Goal: Task Accomplishment & Management: Manage account settings

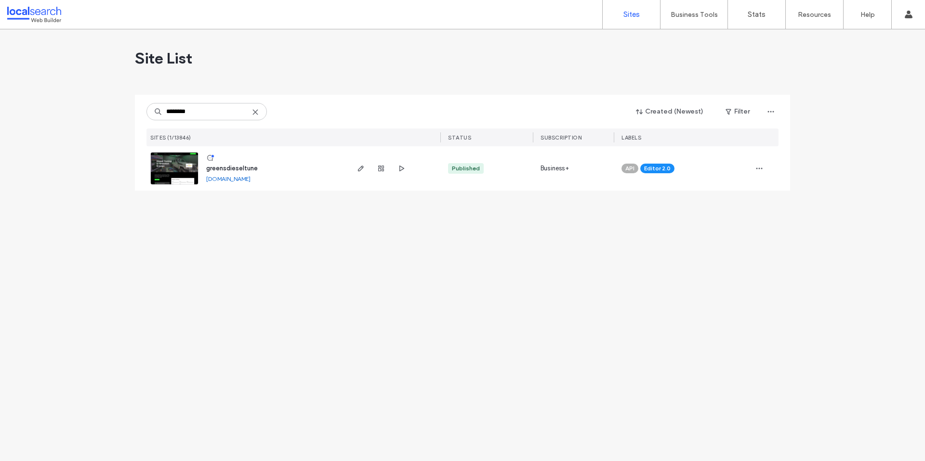
type input "********"
click at [226, 170] on span "greensdieseltune" at bounding box center [232, 168] width 52 height 7
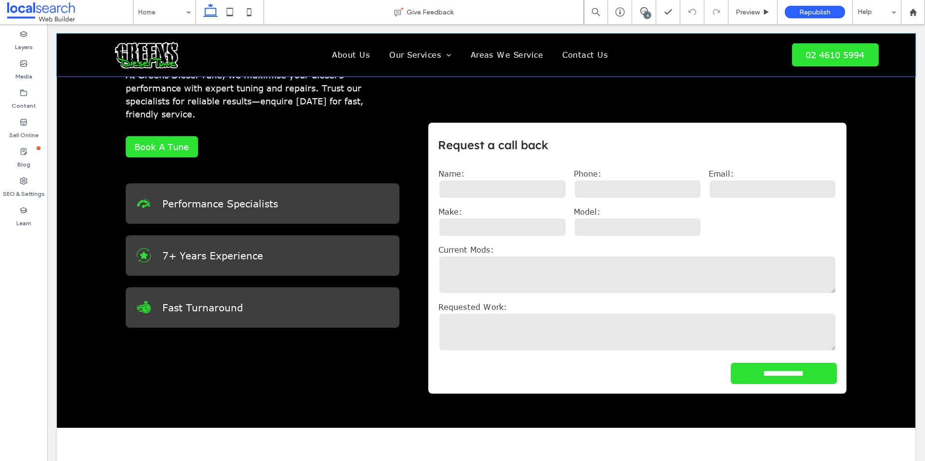
scroll to position [327, 0]
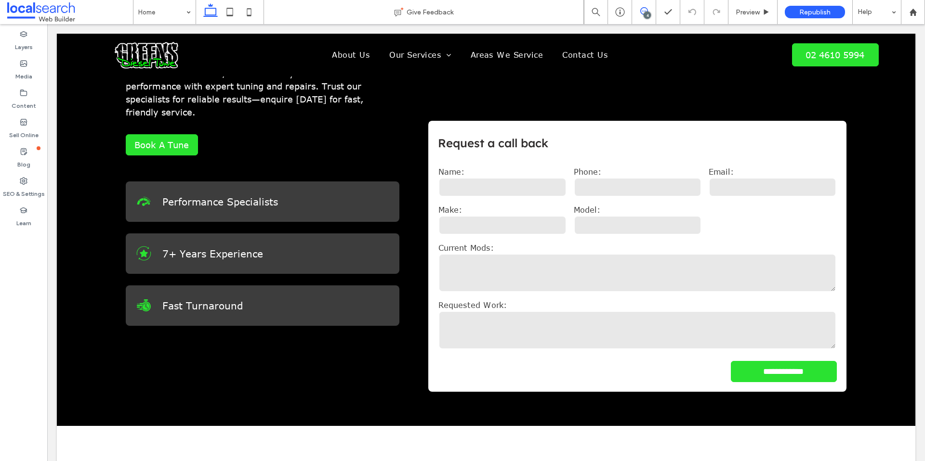
click at [642, 14] on icon at bounding box center [644, 11] width 8 height 8
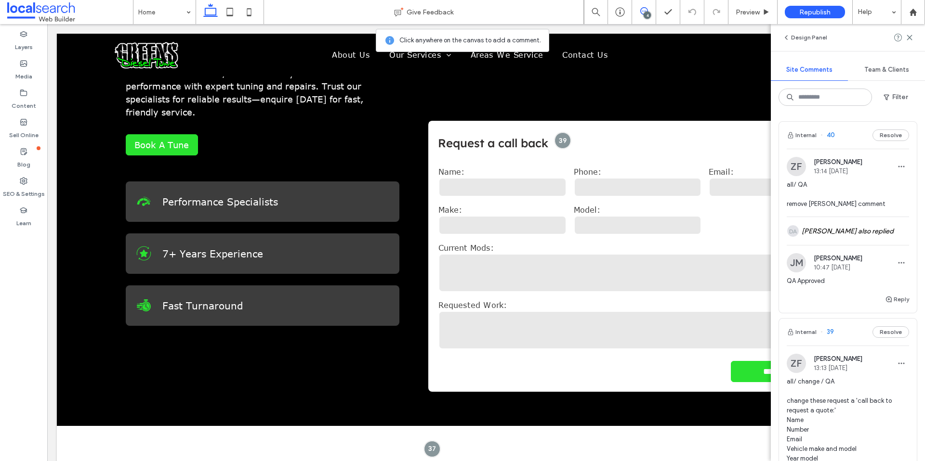
click at [874, 188] on span "all/ QA remove Thomas Thongs comment" at bounding box center [847, 194] width 122 height 29
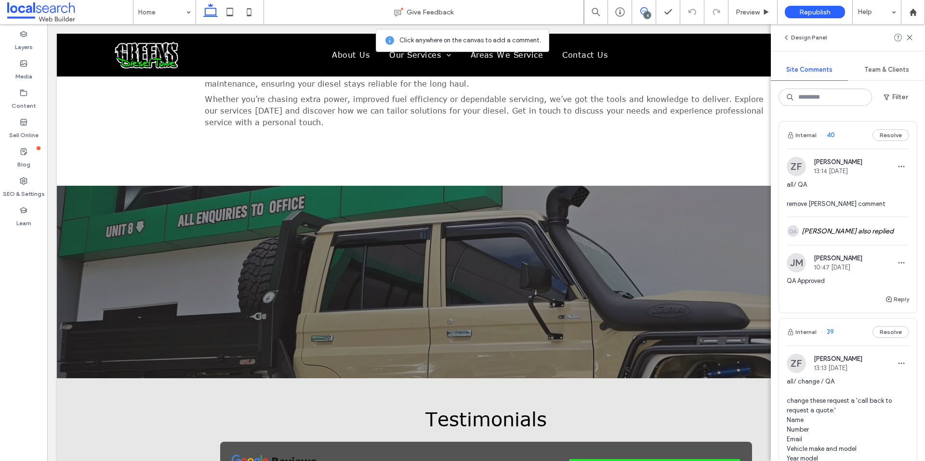
scroll to position [1830, 0]
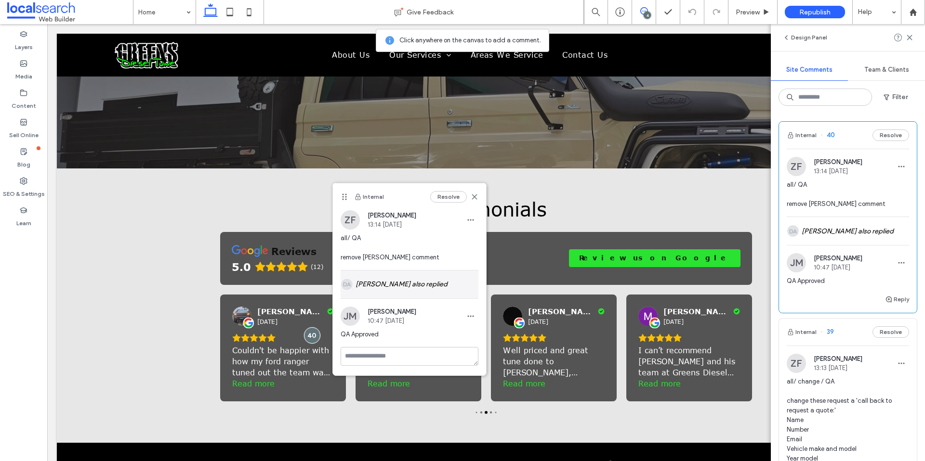
click at [401, 278] on div "DA Daniel Anders also replied" at bounding box center [410, 285] width 138 height 28
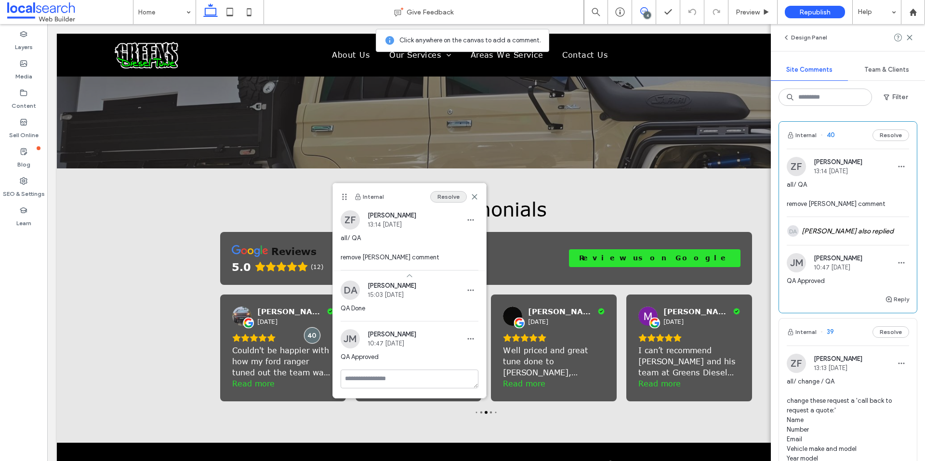
click at [449, 195] on button "Resolve" at bounding box center [448, 197] width 37 height 12
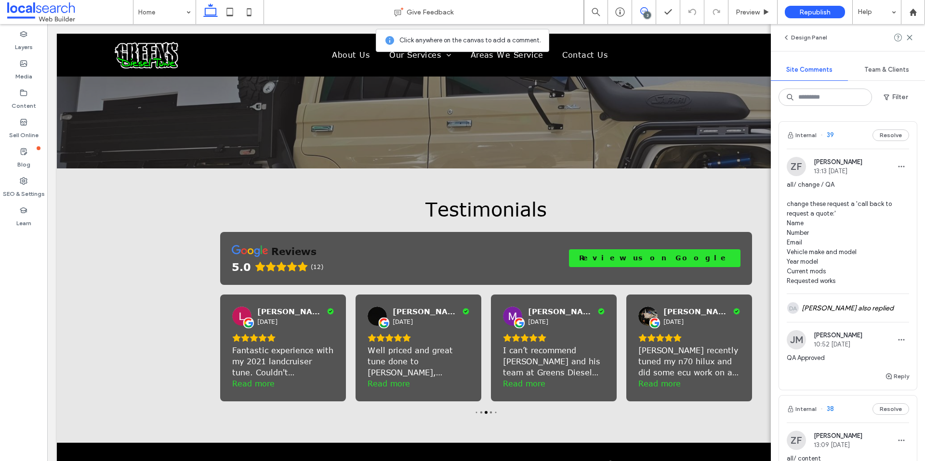
click at [881, 215] on span "all/ change / QA change these request a 'call back to request a quote:' Name Nu…" at bounding box center [847, 233] width 122 height 106
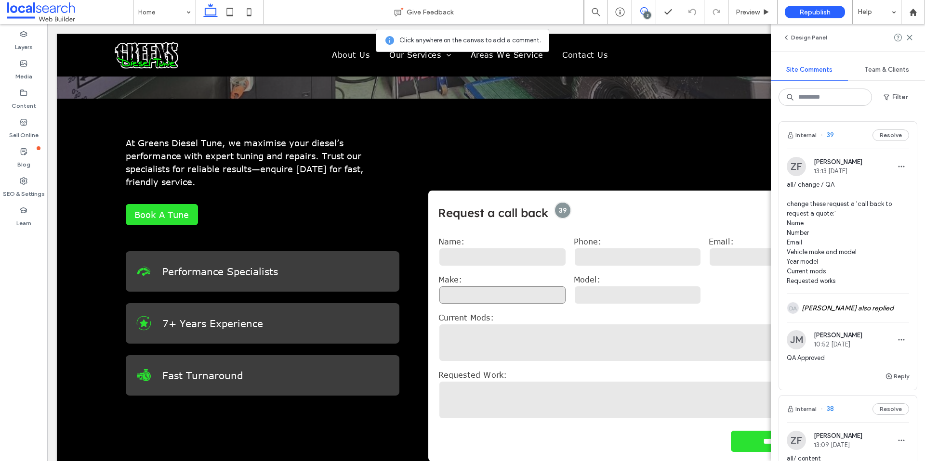
scroll to position [278, 0]
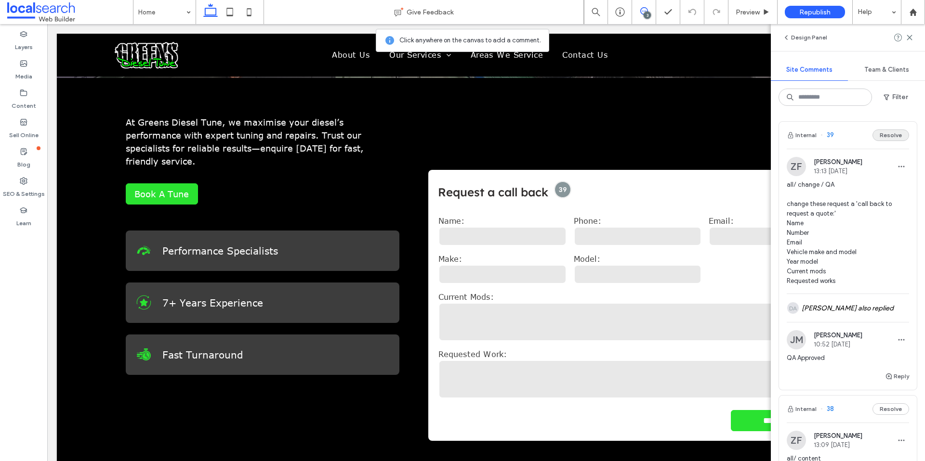
click at [891, 135] on button "Resolve" at bounding box center [890, 136] width 37 height 12
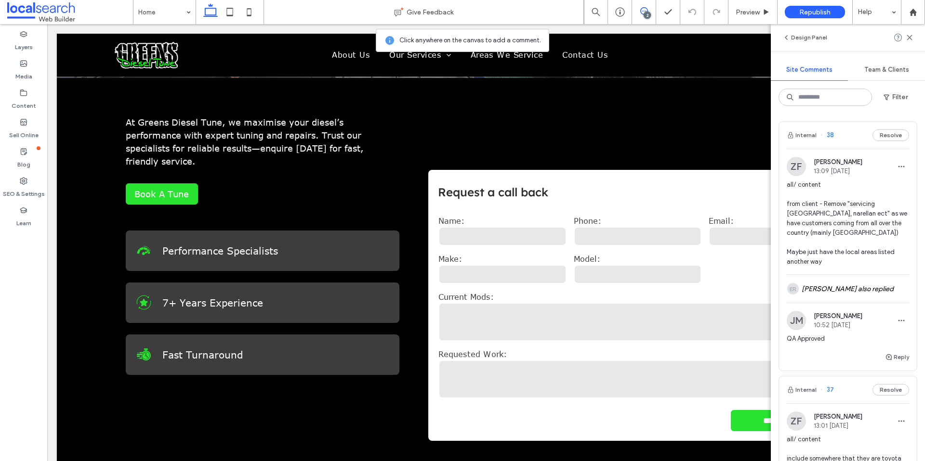
click at [878, 182] on span "all/ content from client - Remove "servicing Sydney, narellan ect" as we have c…" at bounding box center [847, 223] width 122 height 87
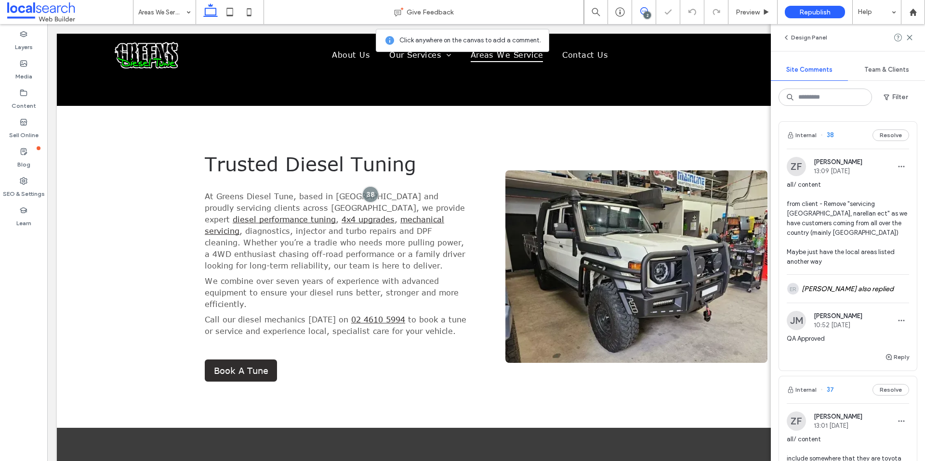
scroll to position [112, 0]
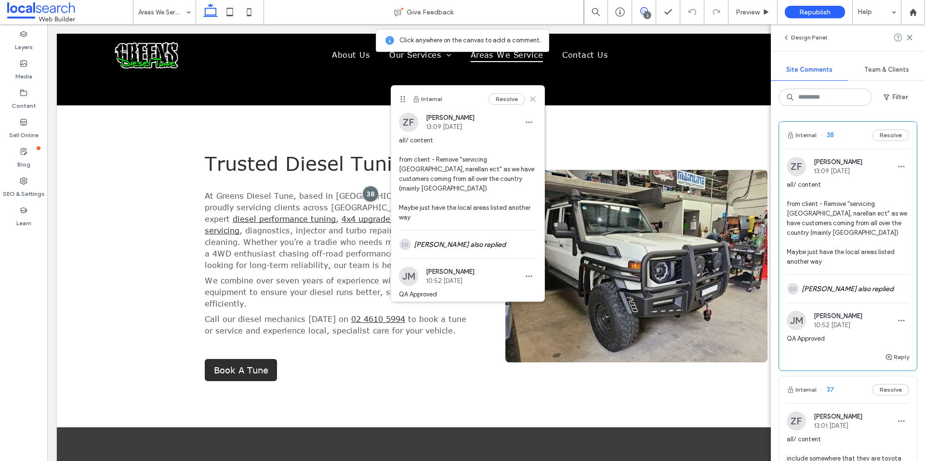
click at [534, 99] on icon at bounding box center [533, 99] width 8 height 8
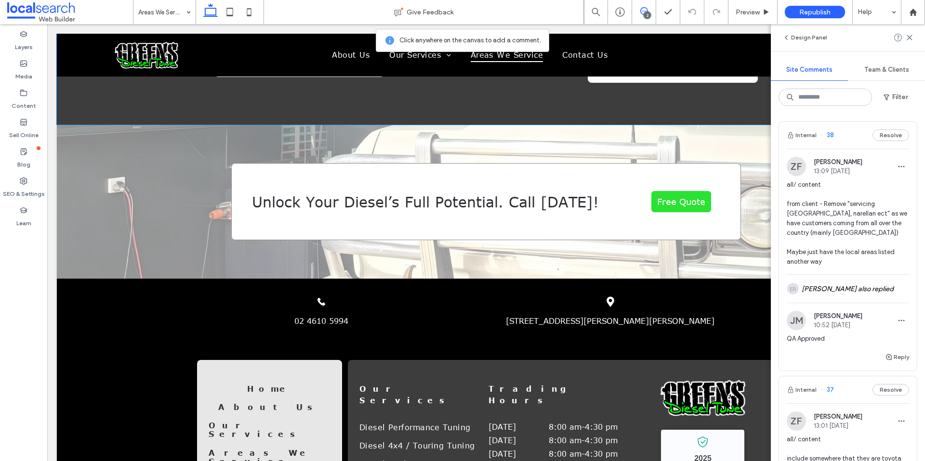
scroll to position [911, 0]
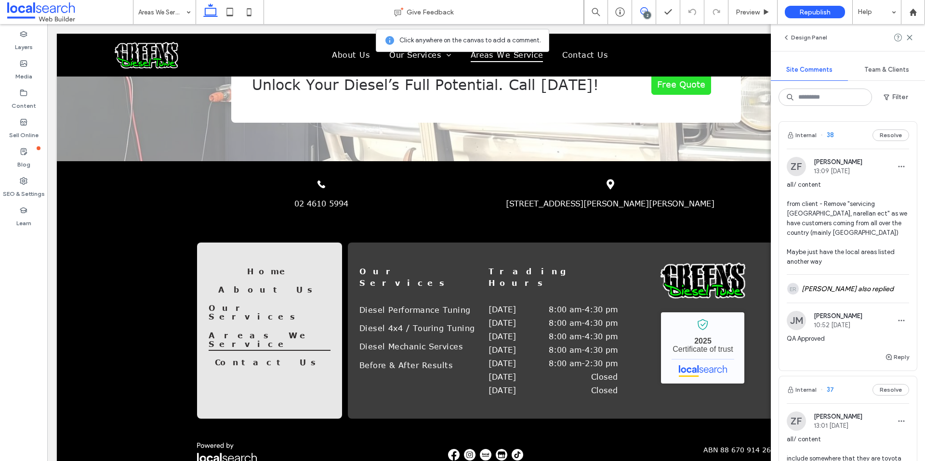
click at [859, 188] on span "all/ content from client - Remove "servicing Sydney, narellan ect" as we have c…" at bounding box center [847, 223] width 122 height 87
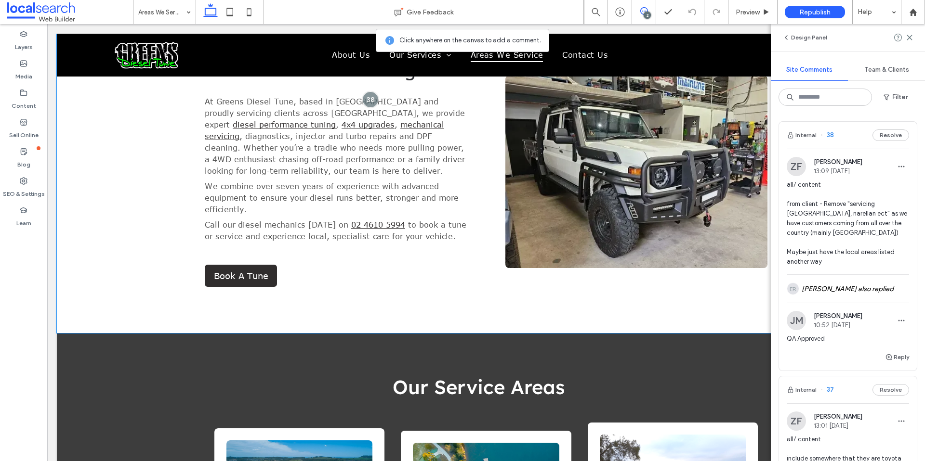
scroll to position [112, 0]
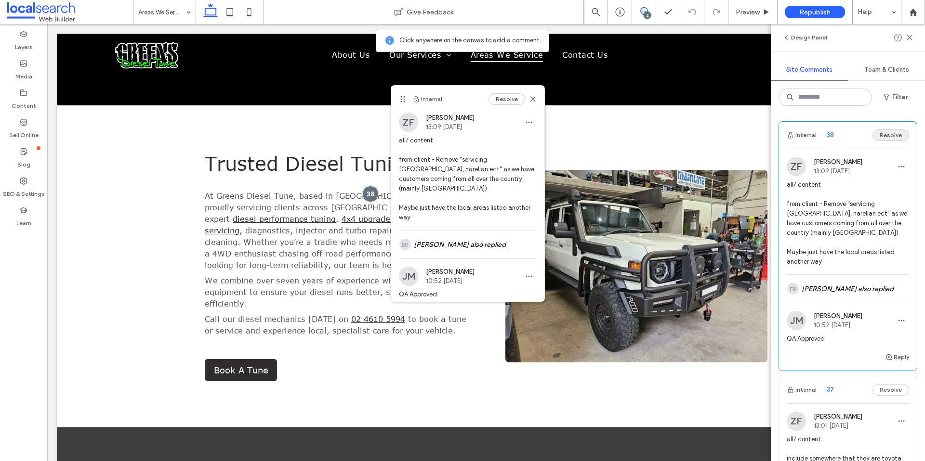
click at [891, 131] on button "Resolve" at bounding box center [890, 136] width 37 height 12
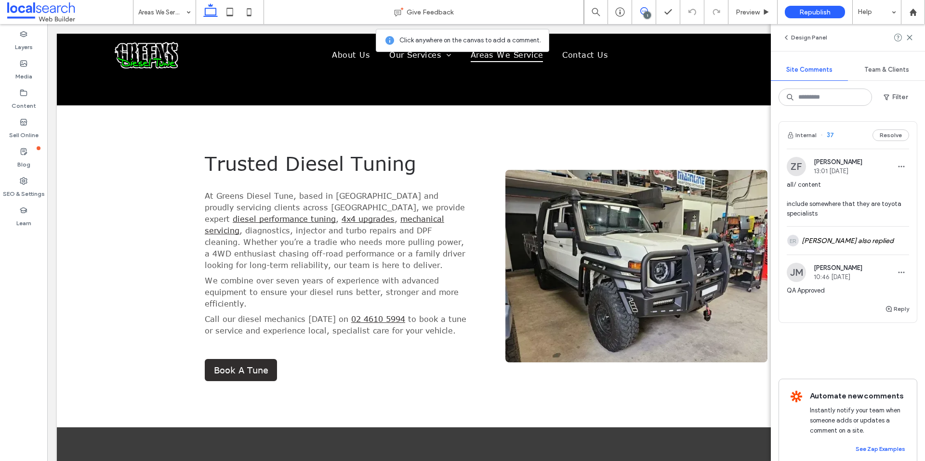
click at [889, 169] on div "ZF Zsuzsanna Fonagy 13:01 Oct 9 2025" at bounding box center [847, 166] width 122 height 19
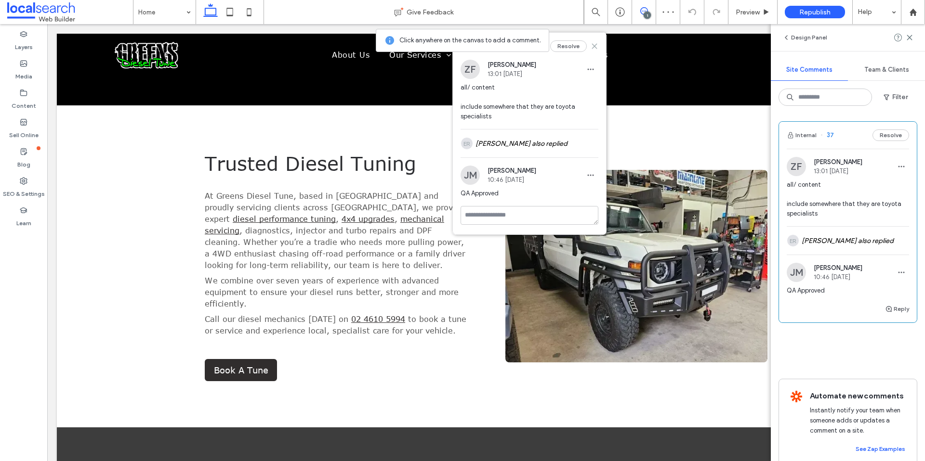
click at [594, 48] on icon at bounding box center [594, 46] width 8 height 8
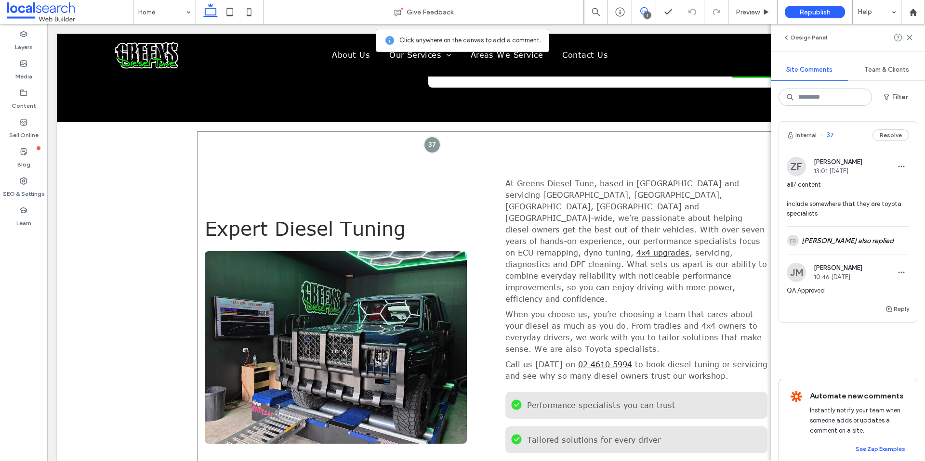
scroll to position [628, 0]
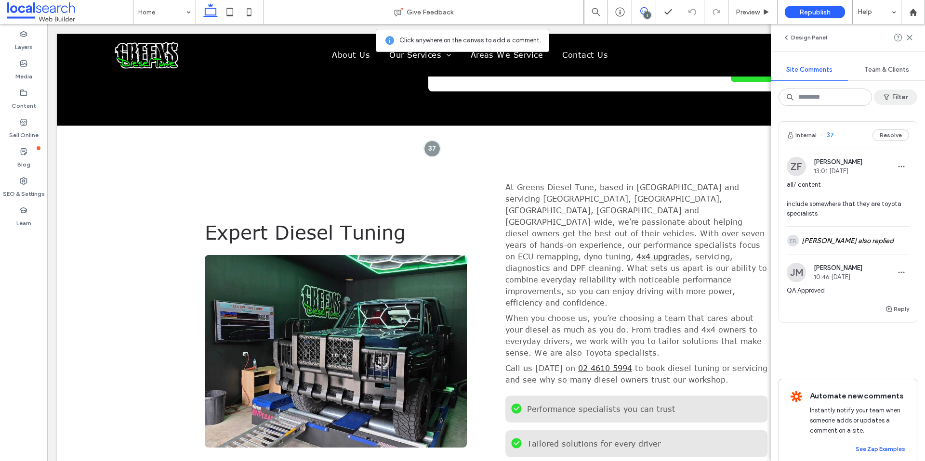
click at [898, 98] on button "Filter" at bounding box center [895, 97] width 43 height 15
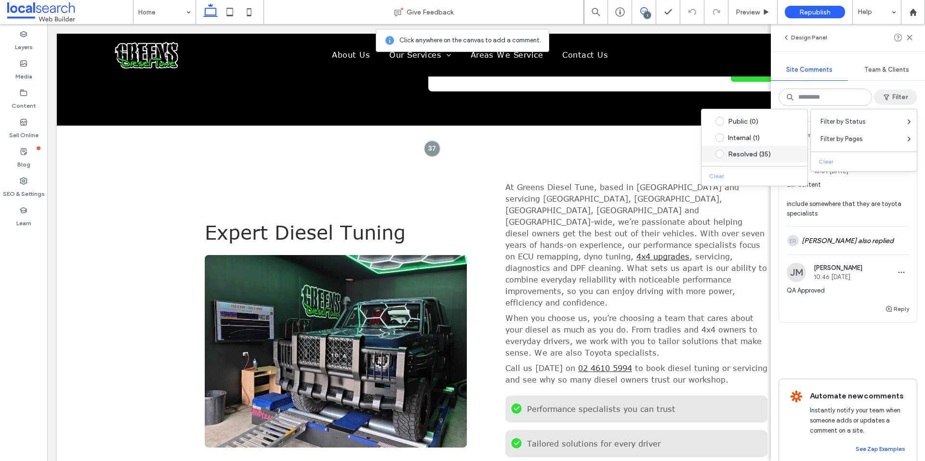
click at [717, 154] on span at bounding box center [719, 154] width 9 height 9
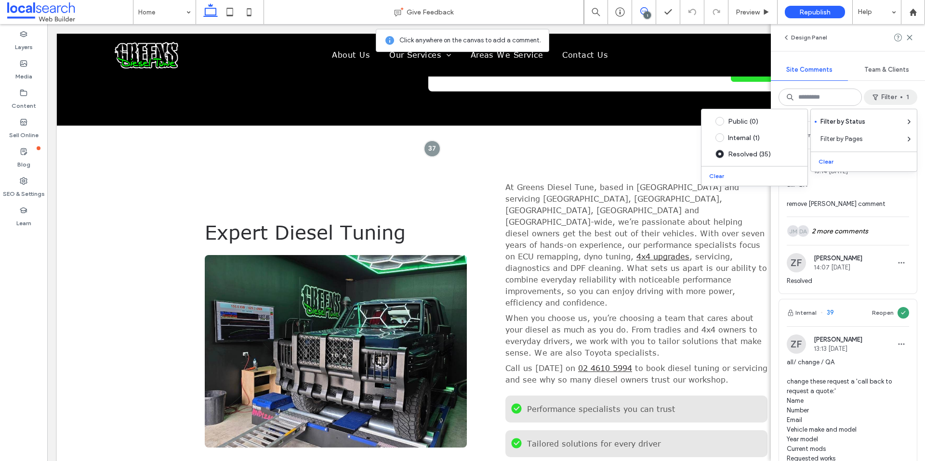
click at [856, 55] on div "Design Panel Site Comments Team & Clients Filter 1 Internal 40 Reopen ZF Zsuzsa…" at bounding box center [848, 242] width 154 height 437
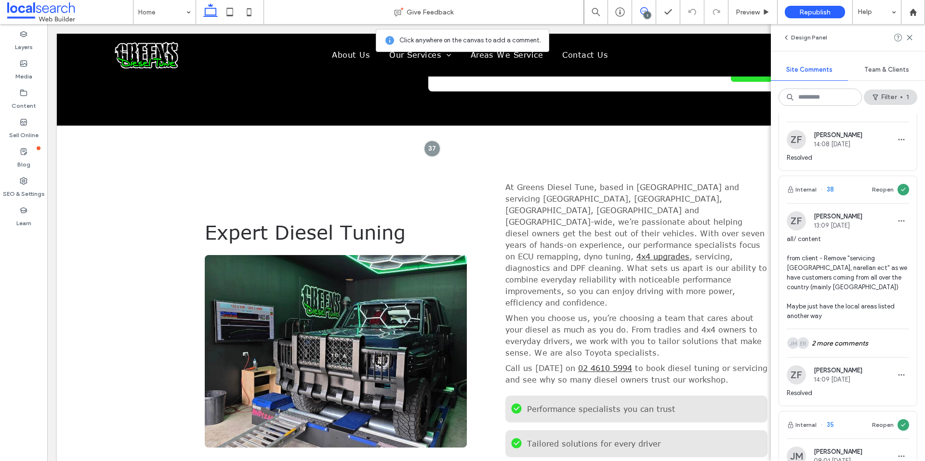
scroll to position [419, 0]
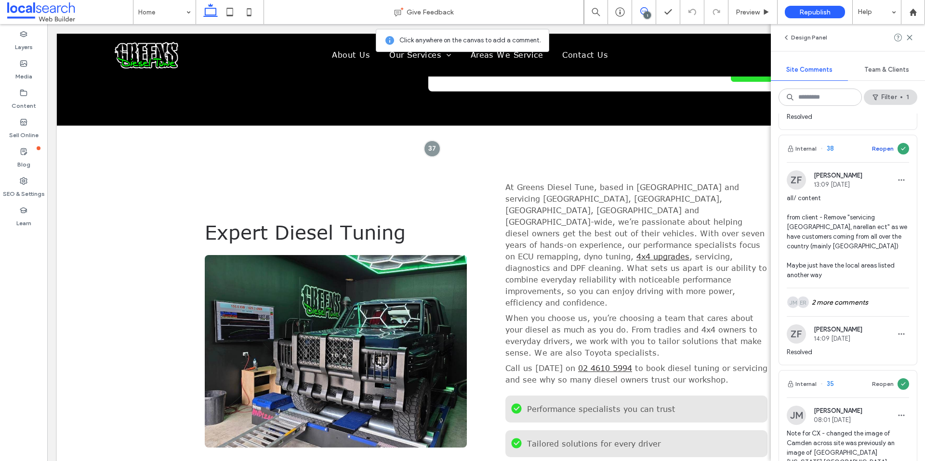
click at [886, 149] on button "Reopen" at bounding box center [883, 149] width 22 height 12
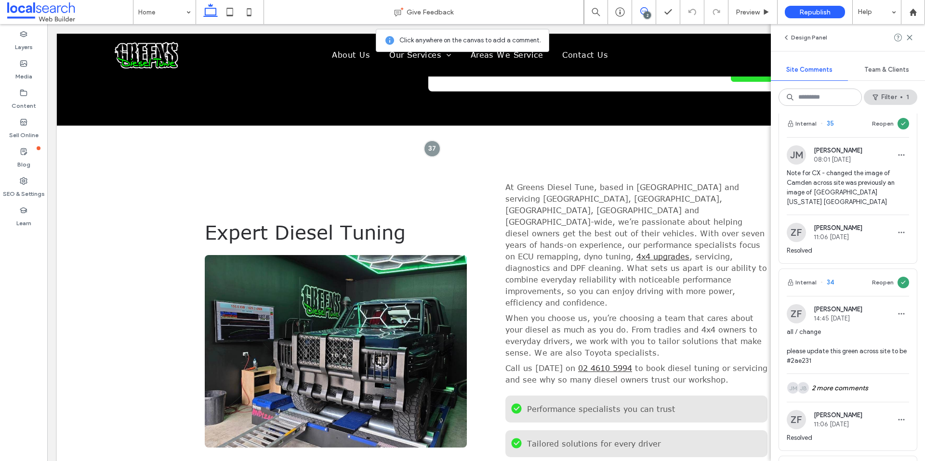
scroll to position [0, 0]
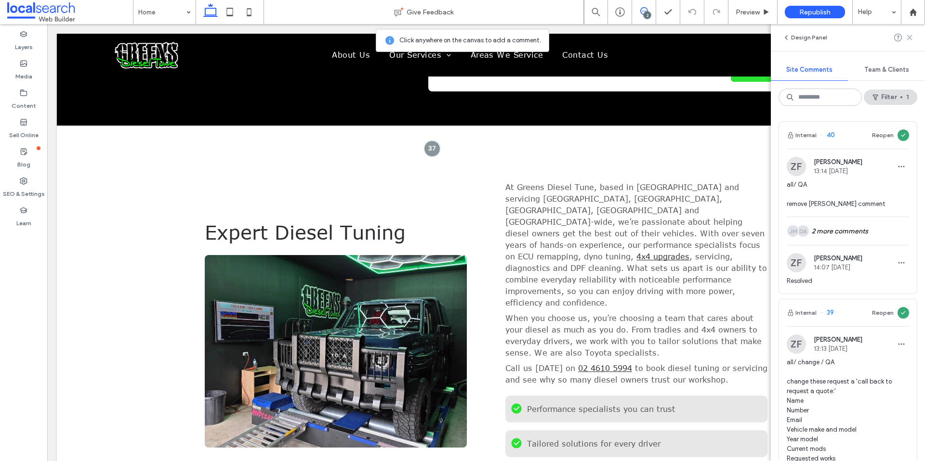
click at [910, 39] on use at bounding box center [909, 37] width 4 height 4
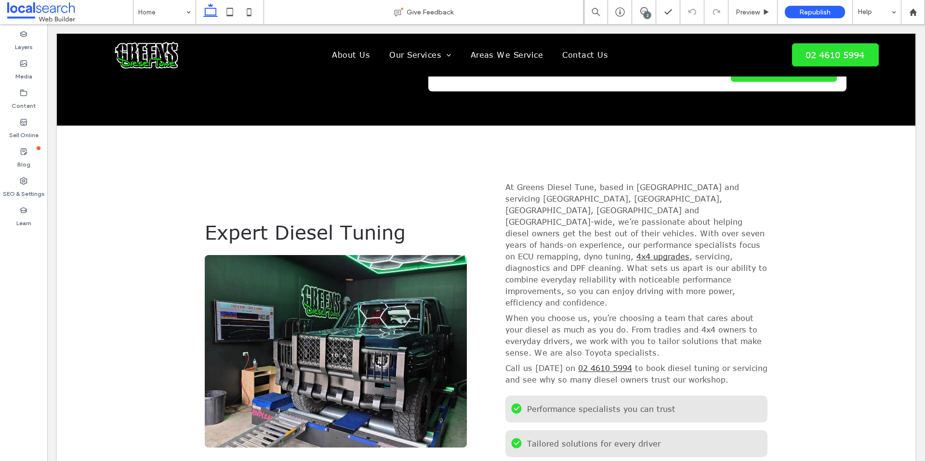
click at [645, 16] on div "2" at bounding box center [646, 15] width 7 height 7
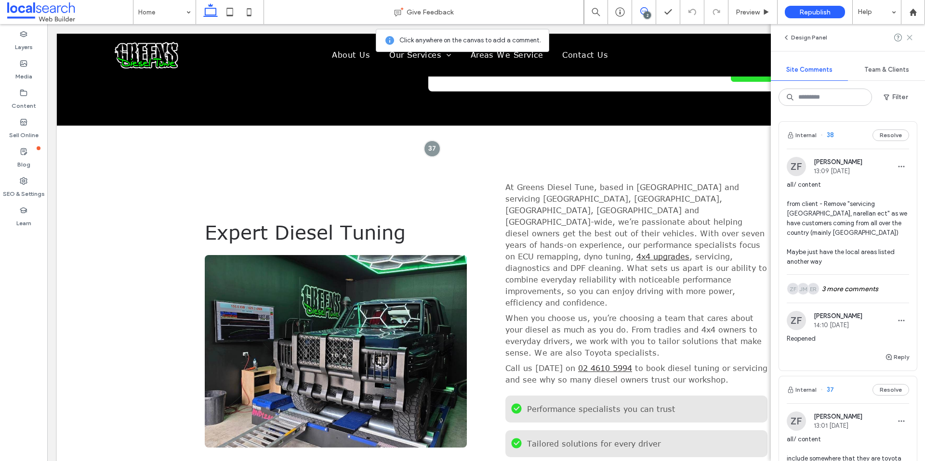
click at [909, 39] on icon at bounding box center [909, 38] width 8 height 8
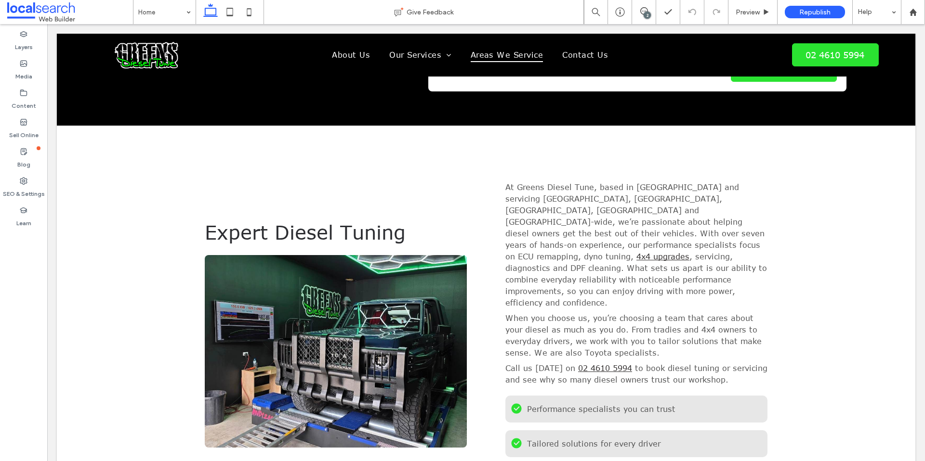
click at [520, 55] on span "Areas We Service" at bounding box center [507, 54] width 73 height 13
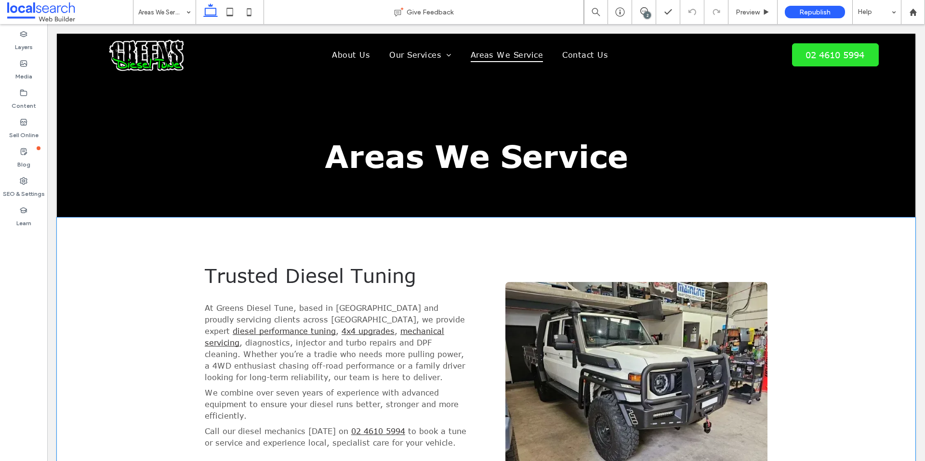
drag, startPoint x: 372, startPoint y: 304, endPoint x: 304, endPoint y: 314, distance: 68.6
click at [372, 304] on span "At Greens Diesel Tune, based in Smeaton Grange and proudly servicing clients ac…" at bounding box center [335, 320] width 260 height 32
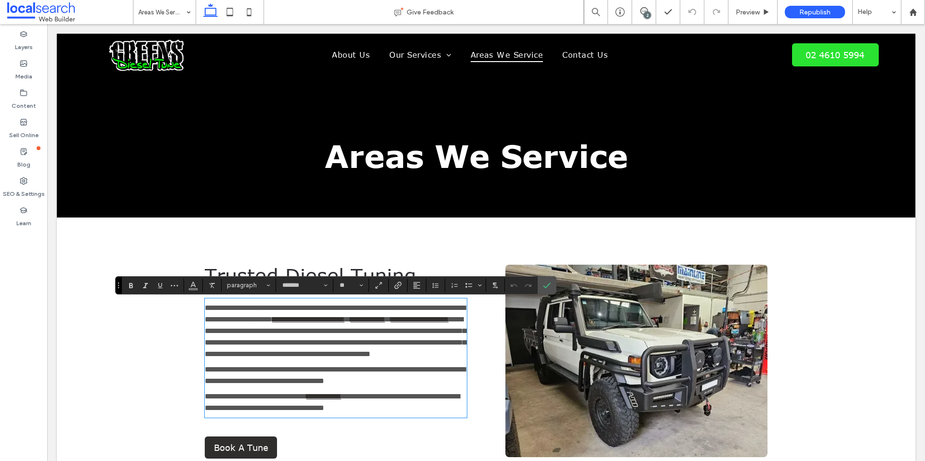
click at [283, 314] on span "**********" at bounding box center [335, 313] width 261 height 19
click at [297, 317] on span "**********" at bounding box center [335, 313] width 261 height 19
drag, startPoint x: 330, startPoint y: 319, endPoint x: 218, endPoint y: 307, distance: 112.9
click at [205, 307] on span "**********" at bounding box center [335, 313] width 261 height 19
copy span "**********"
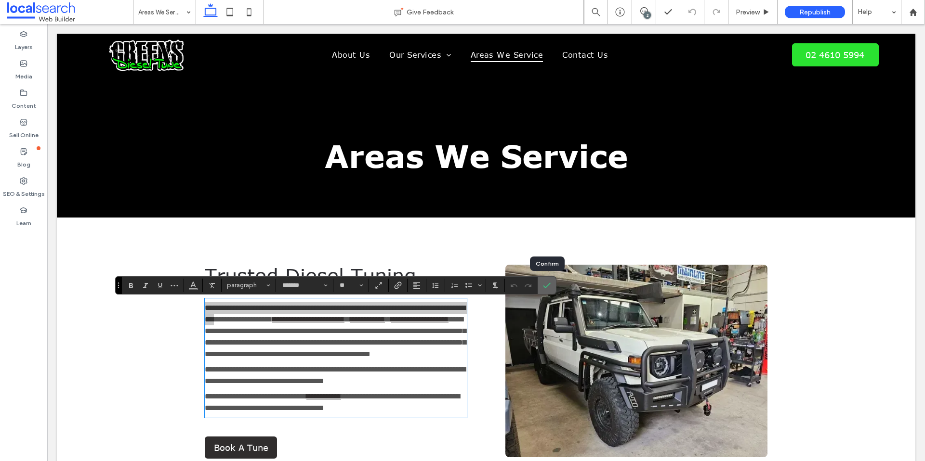
click at [544, 284] on icon "Confirm" at bounding box center [547, 286] width 8 height 8
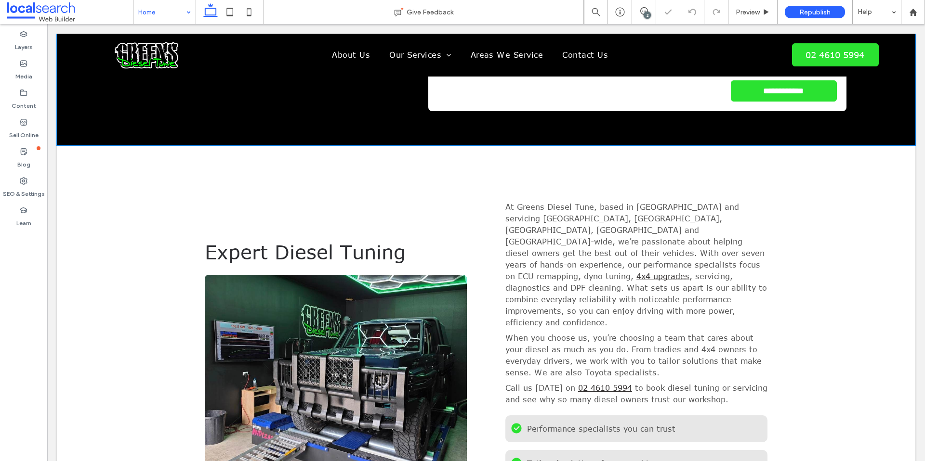
scroll to position [609, 0]
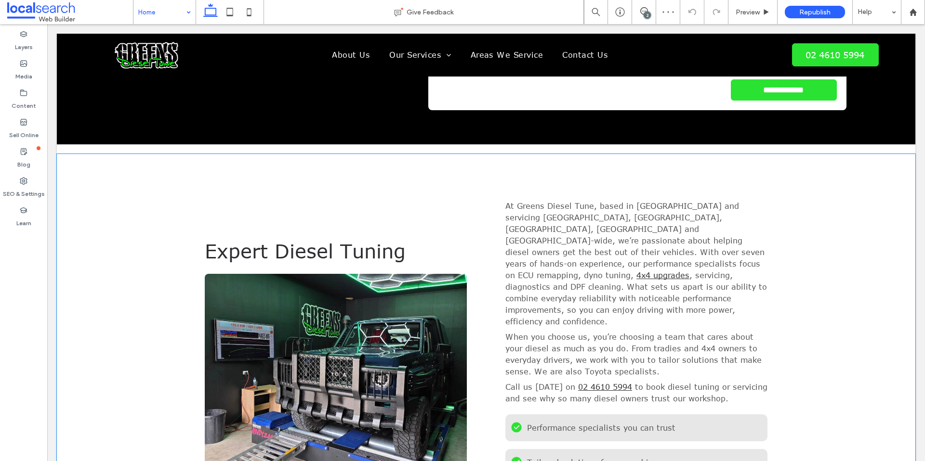
click at [617, 202] on span "At Greens Diesel Tune, based in Smeaton Grange and servicing Sydney, Campbellto…" at bounding box center [634, 241] width 259 height 78
click at [609, 200] on p "At Greens Diesel Tune, based in Smeaton Grange and servicing Sydney, Campbellto…" at bounding box center [636, 263] width 262 height 127
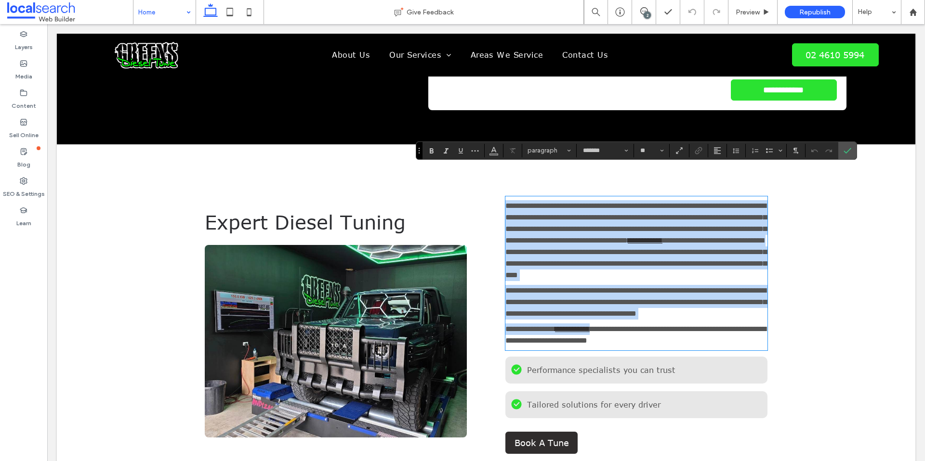
click at [747, 202] on span "**********" at bounding box center [635, 223] width 261 height 42
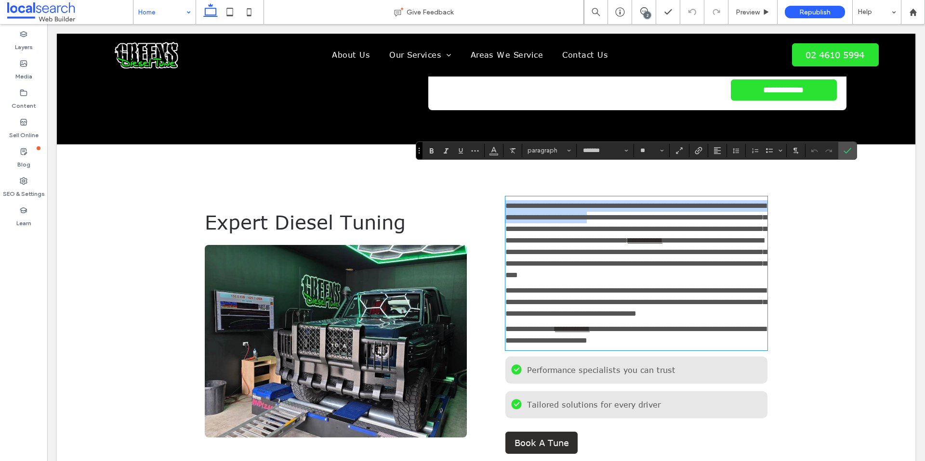
drag, startPoint x: 743, startPoint y: 184, endPoint x: 499, endPoint y: 172, distance: 243.5
click at [499, 189] on div "**********" at bounding box center [636, 330] width 277 height 283
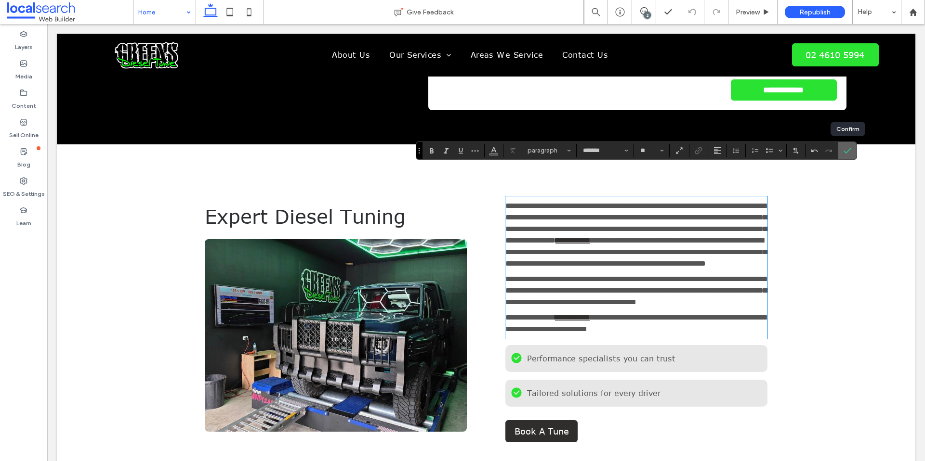
click at [851, 149] on icon "Confirm" at bounding box center [847, 151] width 8 height 8
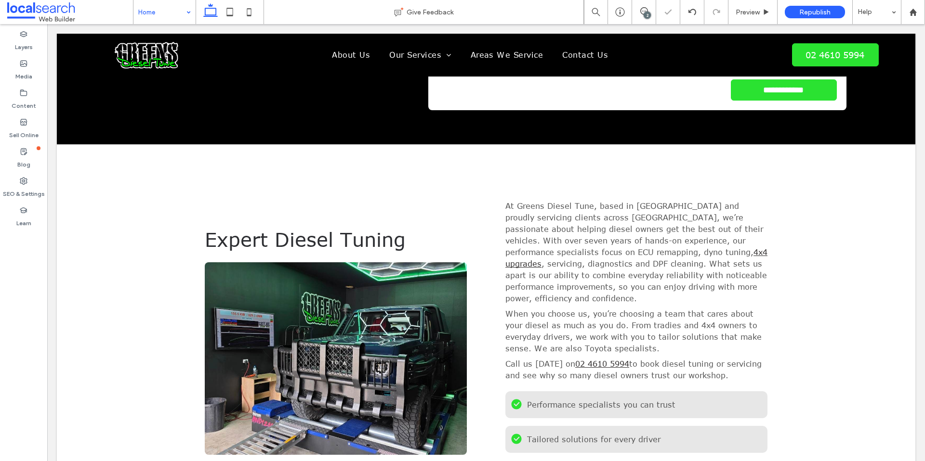
click at [750, 202] on span "At Greens Diesel Tune, based in Smeaton Grange and proudly servicing clients ac…" at bounding box center [634, 229] width 258 height 55
type input "*******"
type input "**"
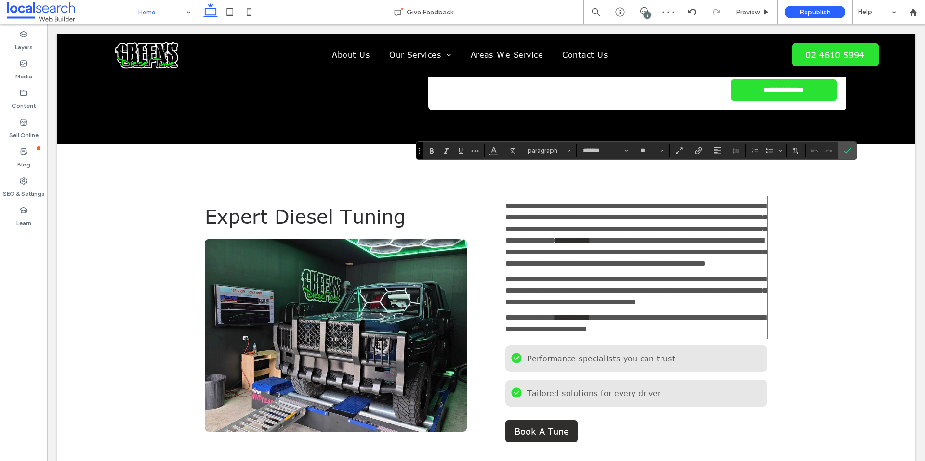
click at [755, 202] on span "**********" at bounding box center [635, 223] width 261 height 42
click at [844, 152] on icon "Confirm" at bounding box center [847, 151] width 8 height 8
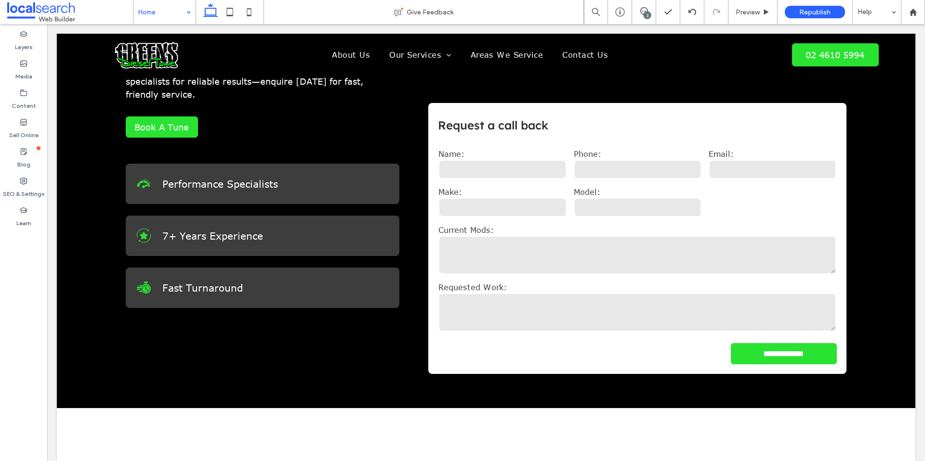
scroll to position [347, 0]
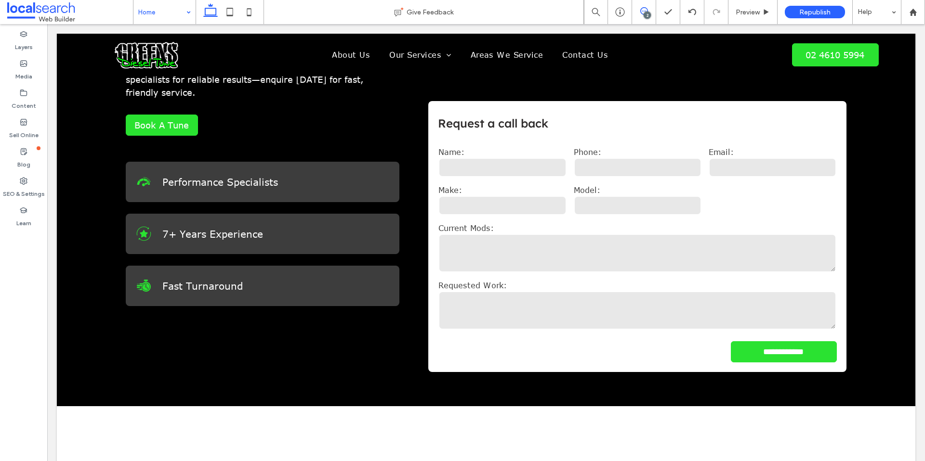
click at [649, 10] on span at bounding box center [644, 11] width 24 height 8
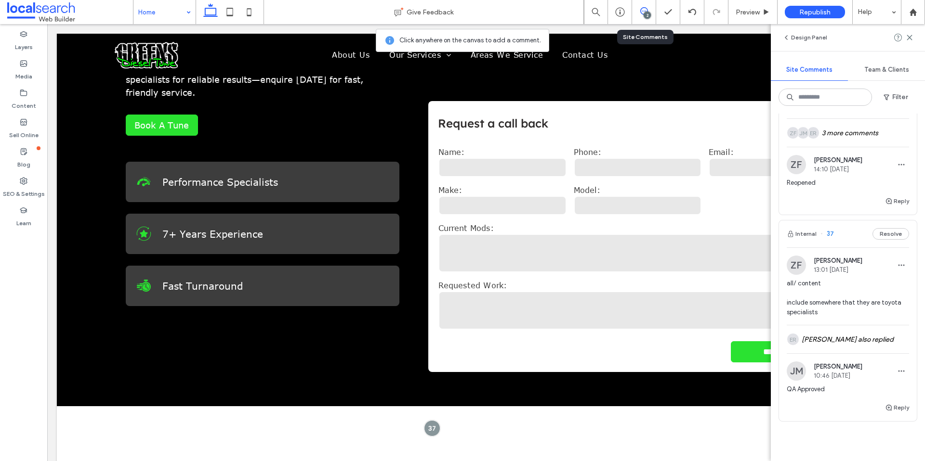
scroll to position [157, 0]
click at [853, 277] on span "all/ content include somewhere that they are toyota specialists" at bounding box center [847, 296] width 122 height 39
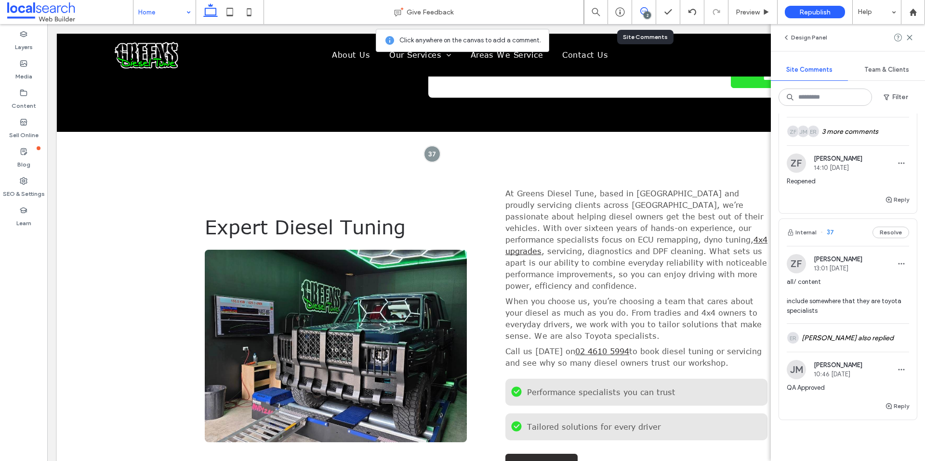
scroll to position [656, 0]
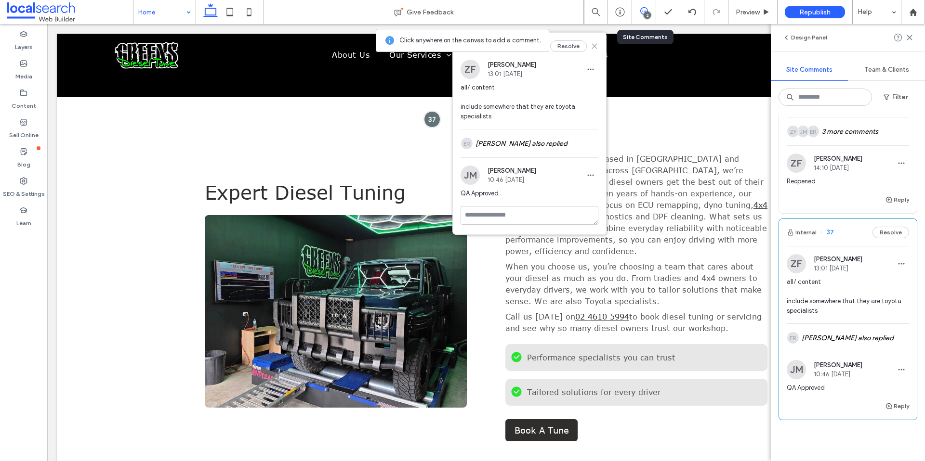
click at [592, 45] on icon at bounding box center [594, 46] width 8 height 8
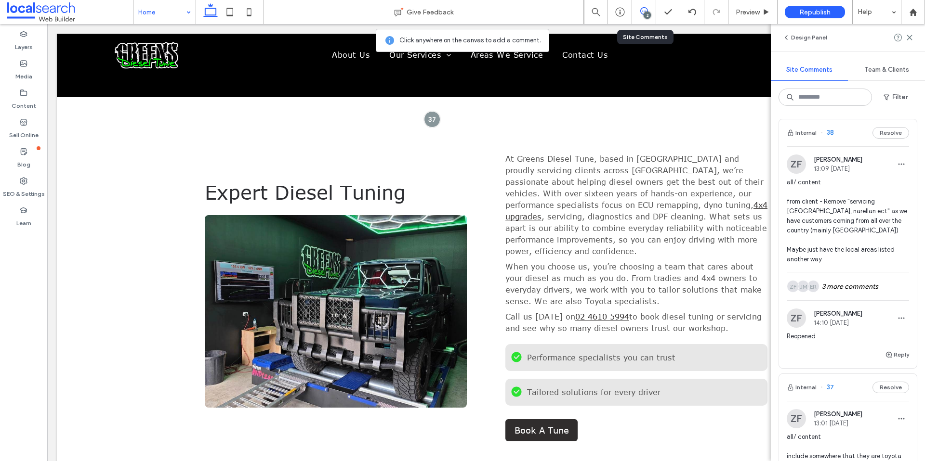
scroll to position [0, 0]
click at [910, 35] on icon at bounding box center [909, 38] width 8 height 8
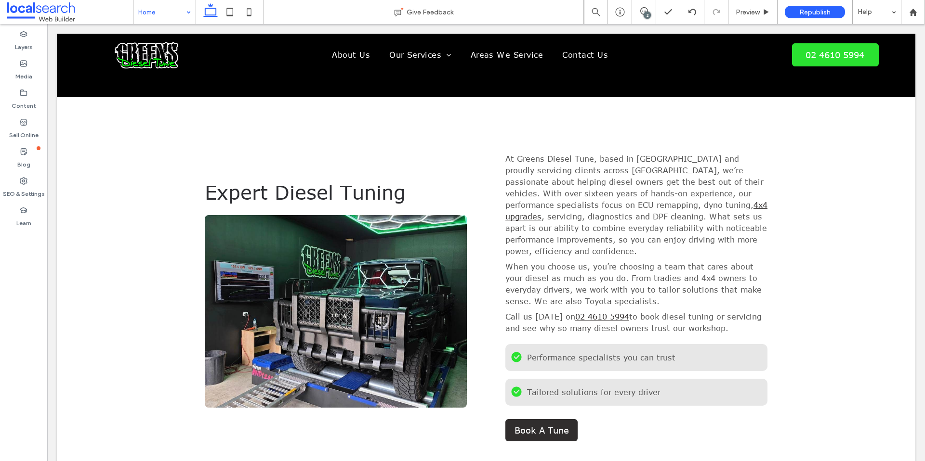
click at [636, 217] on p "At Greens Diesel Tune, based in Smeaton Grange and proudly servicing clients ac…" at bounding box center [636, 205] width 262 height 104
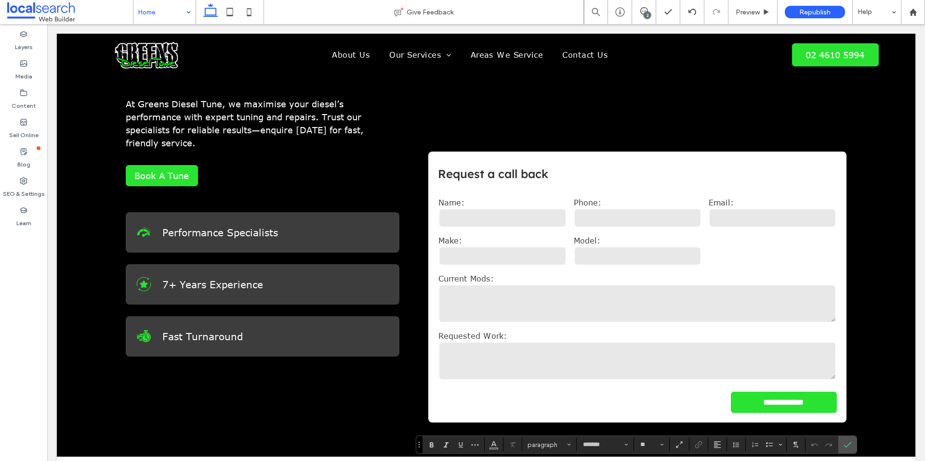
scroll to position [298, 0]
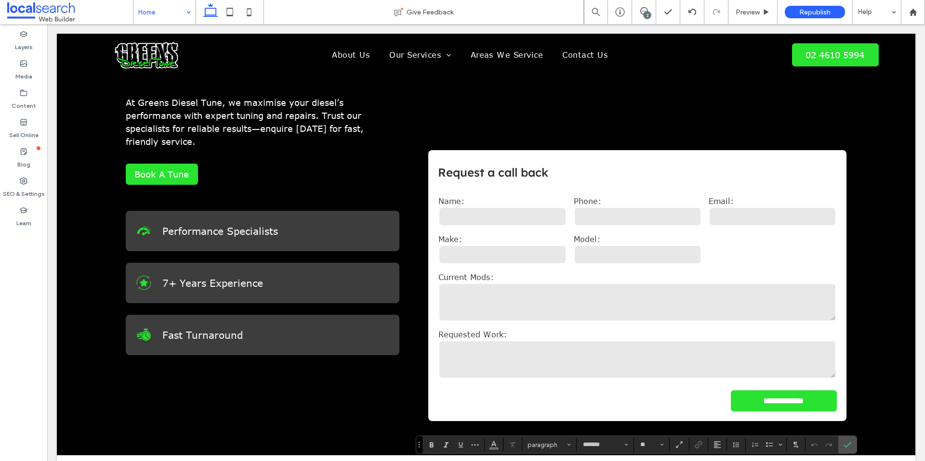
click at [164, 277] on span "7+ Years Experience" at bounding box center [212, 283] width 101 height 12
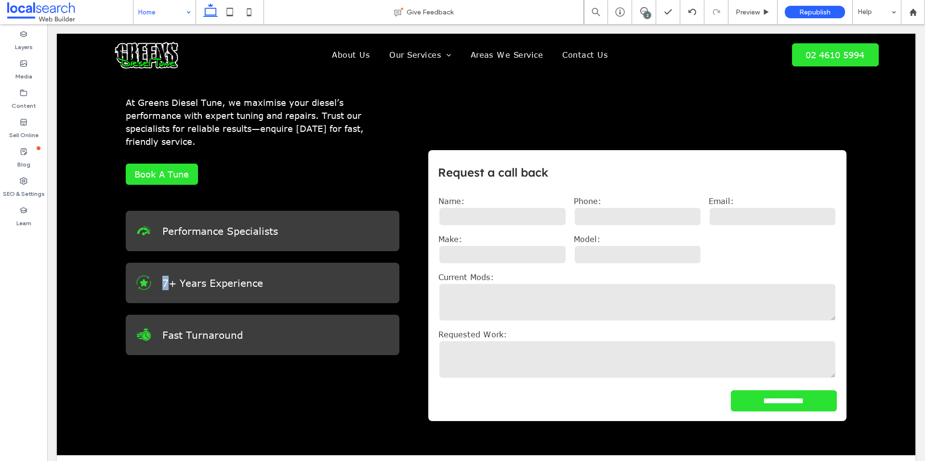
click at [164, 277] on span "7+ Years Experience" at bounding box center [212, 283] width 101 height 12
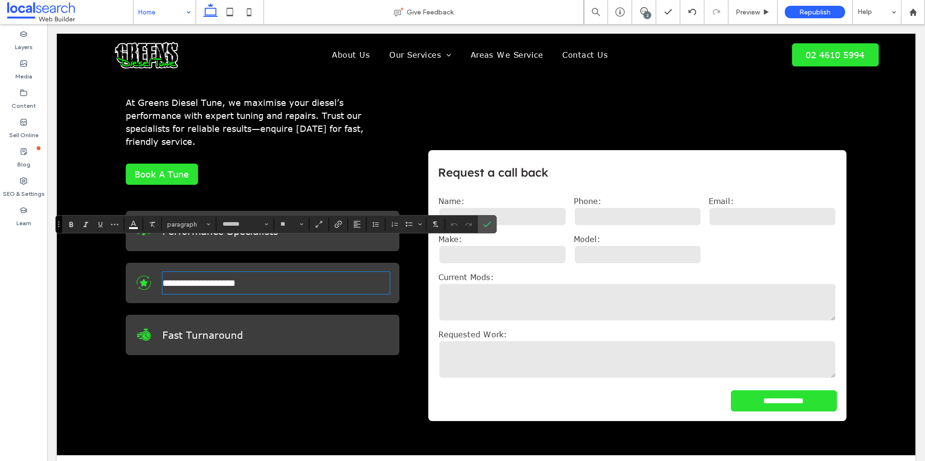
click at [165, 278] on span "**********" at bounding box center [198, 283] width 73 height 10
click at [167, 278] on span "**********" at bounding box center [198, 283] width 73 height 10
click at [487, 227] on icon "Confirm" at bounding box center [487, 225] width 8 height 8
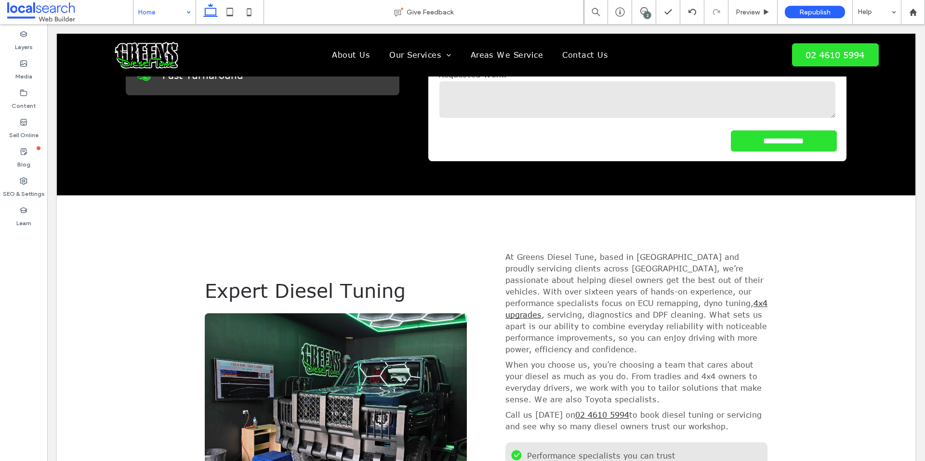
scroll to position [570, 0]
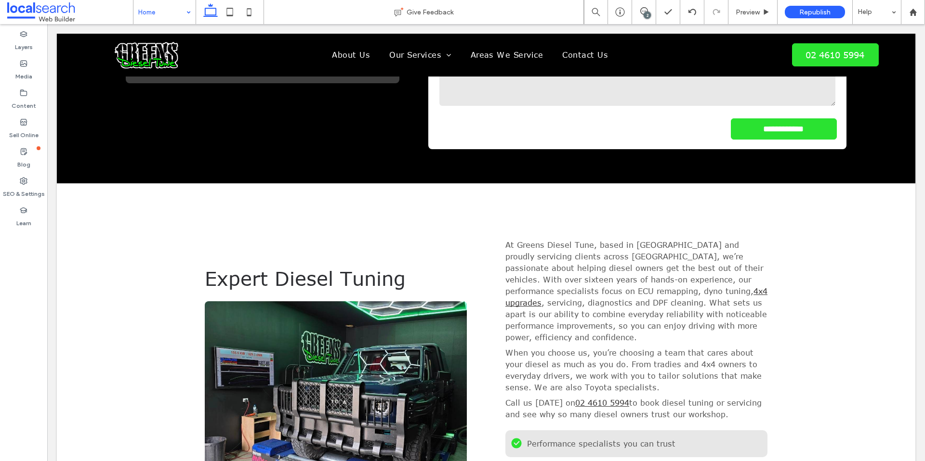
click at [636, 241] on span "At Greens Diesel Tune, based in Smeaton Grange and proudly servicing clients ac…" at bounding box center [634, 268] width 258 height 55
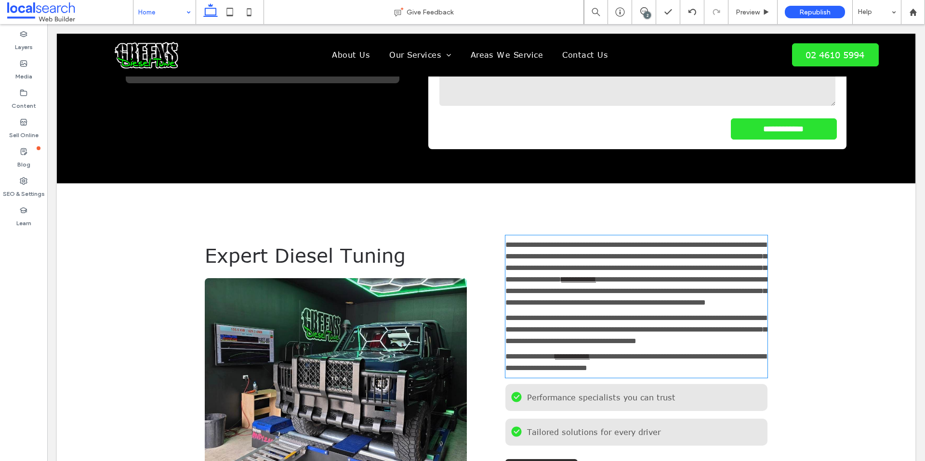
type input "*******"
type input "**"
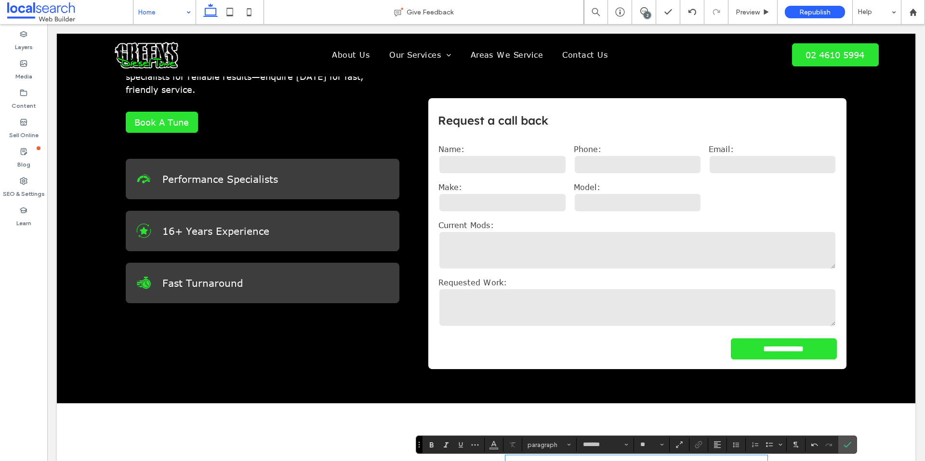
scroll to position [244, 0]
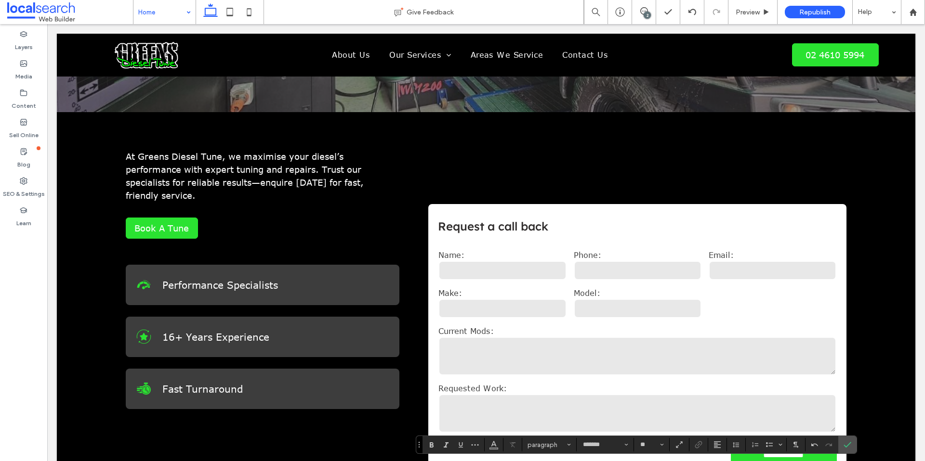
click at [170, 331] on span "16+ Years Experience" at bounding box center [215, 337] width 107 height 12
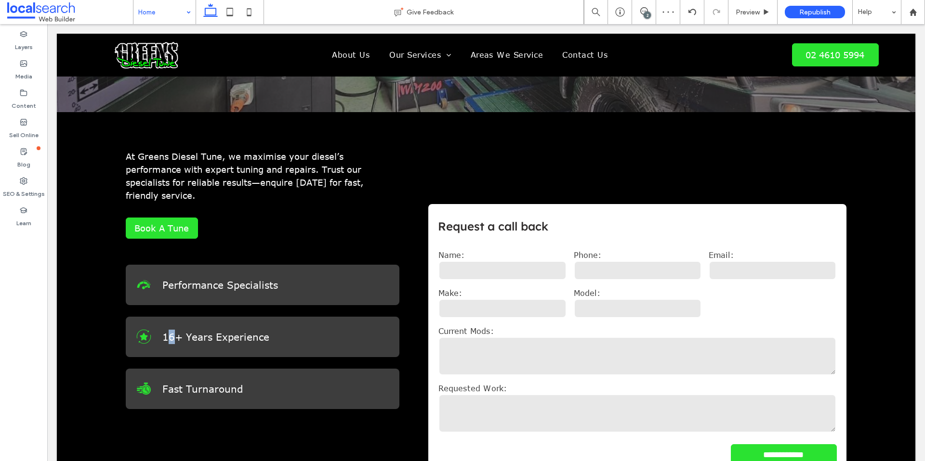
click at [170, 331] on span "16+ Years Experience" at bounding box center [215, 337] width 107 height 12
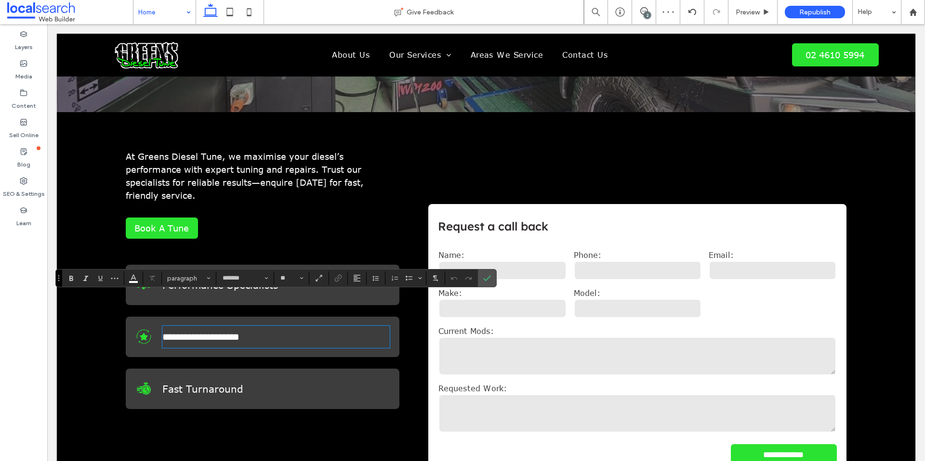
click at [170, 332] on span "**********" at bounding box center [200, 337] width 77 height 10
click at [174, 332] on span "**********" at bounding box center [200, 337] width 77 height 10
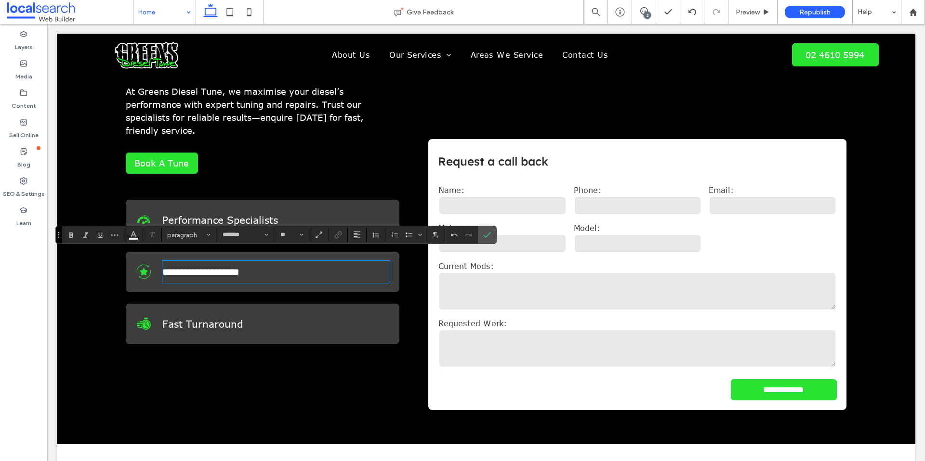
scroll to position [325, 0]
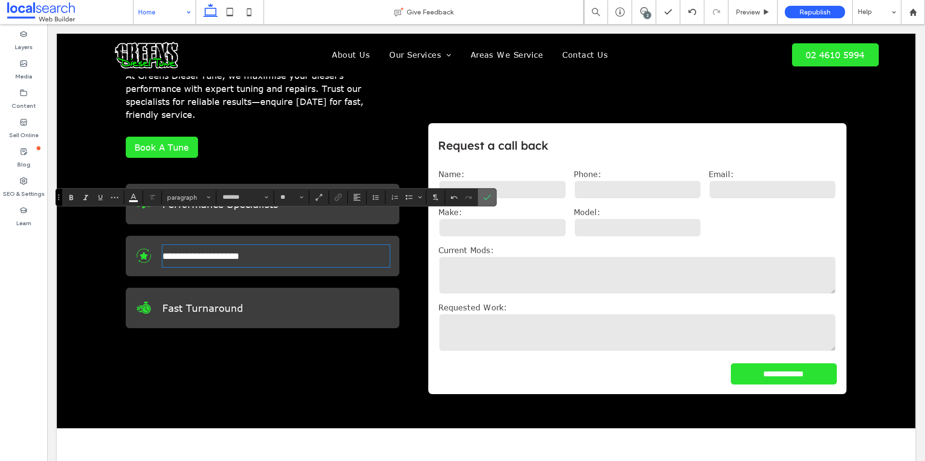
click at [493, 198] on label "Confirm" at bounding box center [487, 197] width 14 height 17
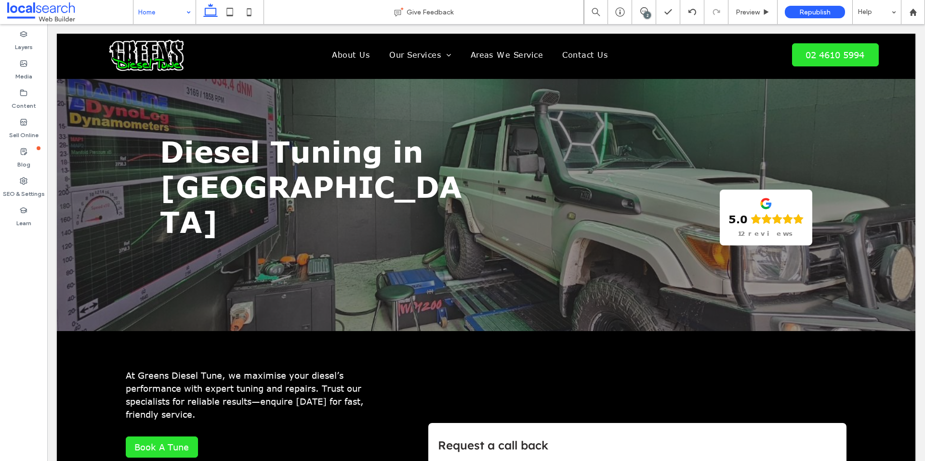
scroll to position [0, 0]
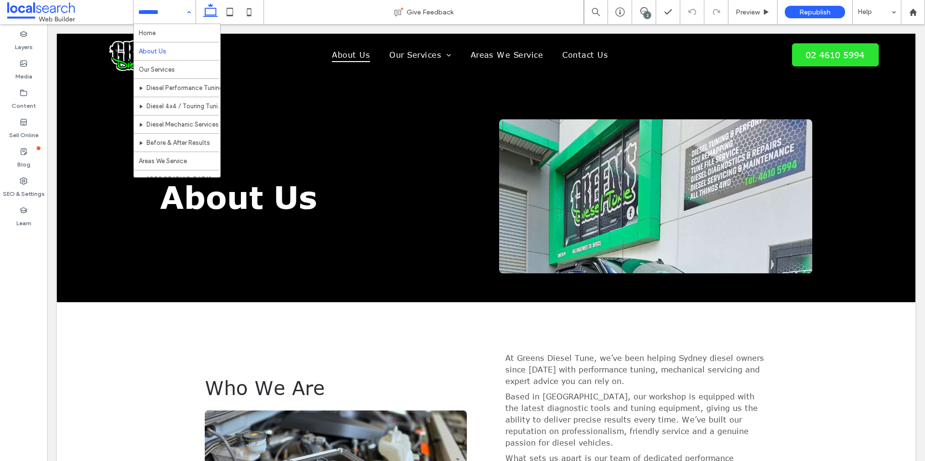
click at [164, 15] on input at bounding box center [162, 12] width 48 height 24
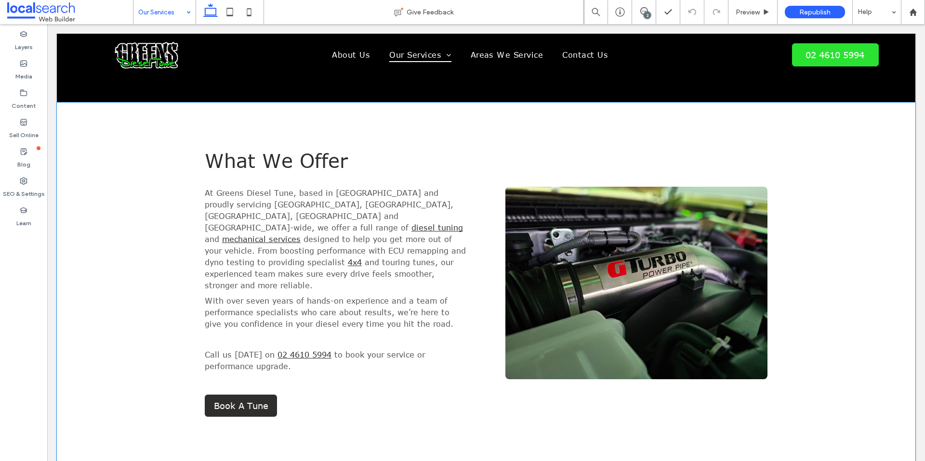
scroll to position [210, 0]
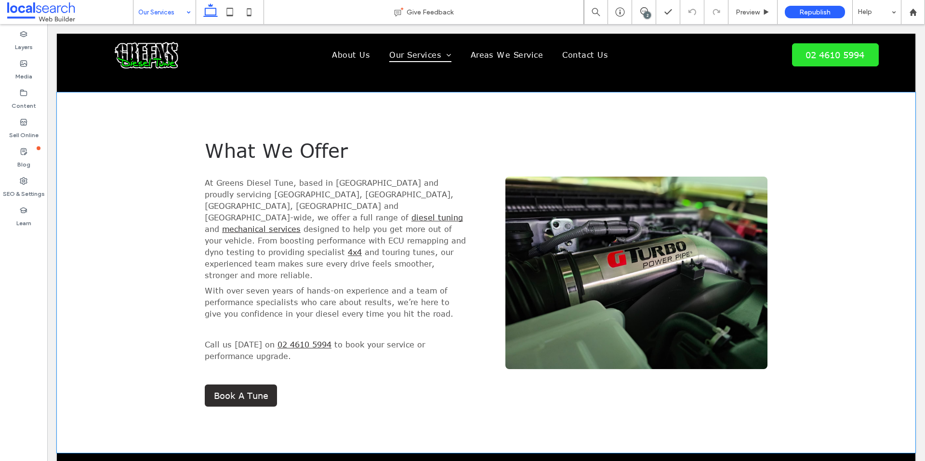
click at [261, 287] on span "With over seven years of hands-on experience and a team of performance speciali…" at bounding box center [329, 303] width 249 height 32
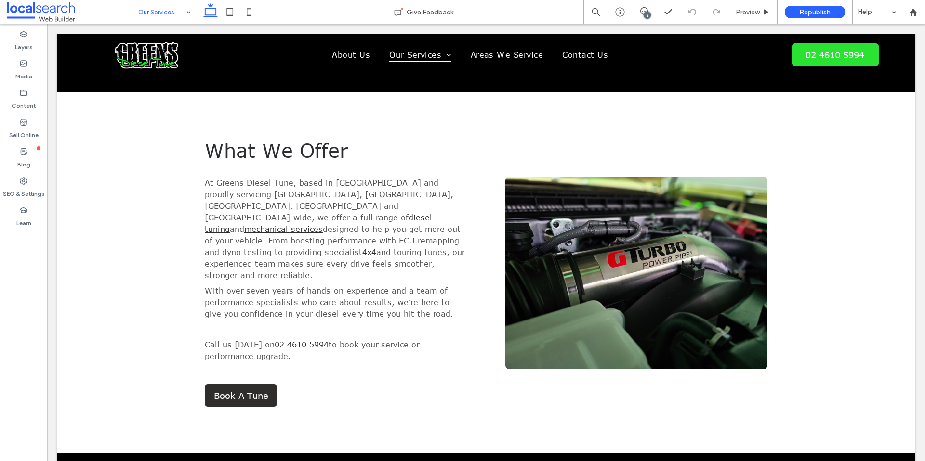
click at [261, 287] on span "With over seven years of hands-on experience and a team of performance speciali…" at bounding box center [329, 303] width 249 height 32
type input "*******"
type input "**"
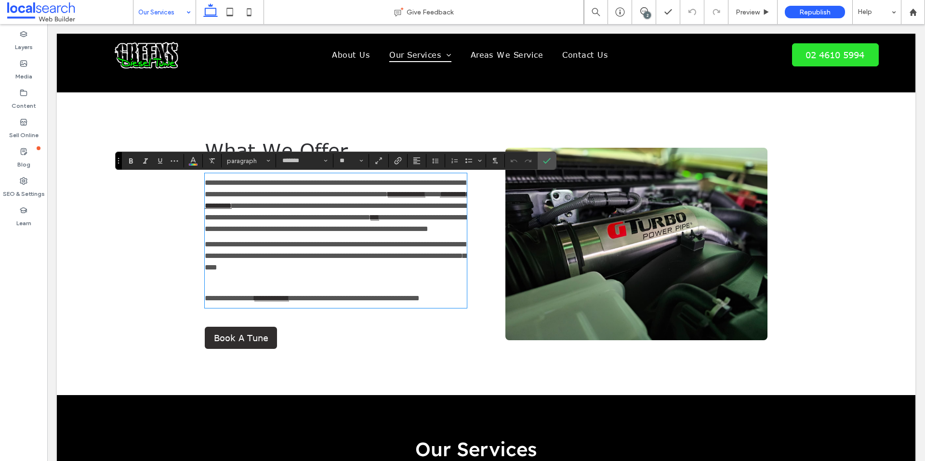
click at [266, 266] on span "**********" at bounding box center [335, 256] width 261 height 30
drag, startPoint x: 548, startPoint y: 161, endPoint x: 368, endPoint y: 190, distance: 182.0
click at [548, 161] on icon "Confirm" at bounding box center [547, 161] width 8 height 8
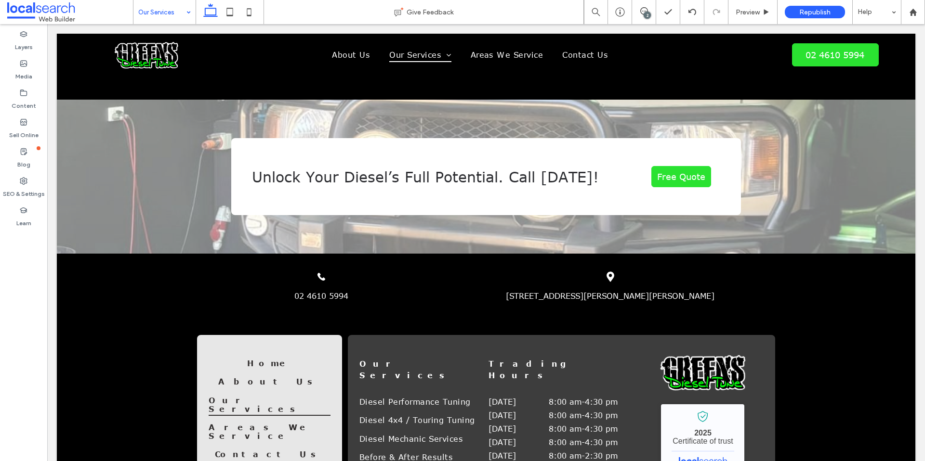
scroll to position [1049, 0]
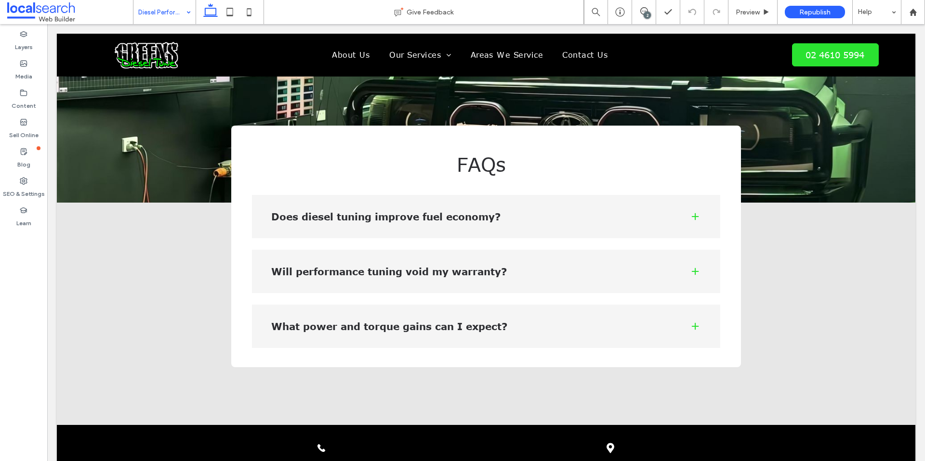
scroll to position [1147, 0]
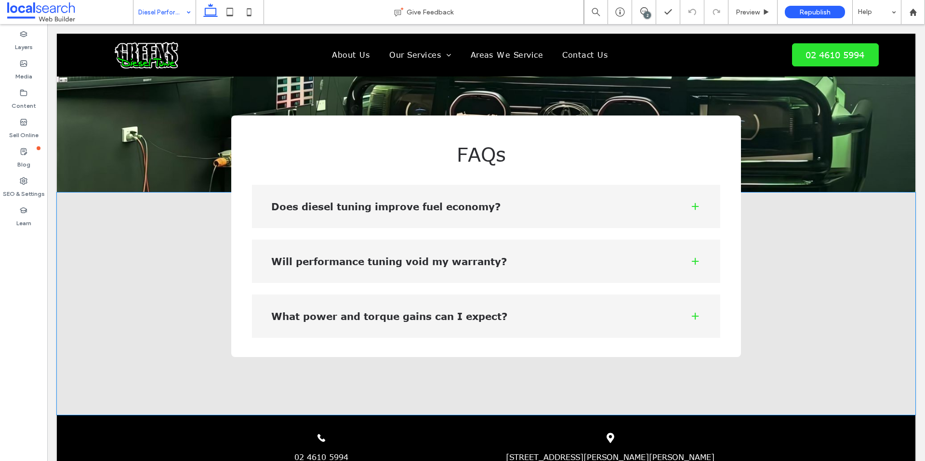
click at [681, 185] on div "Does diesel tuning improve fuel economy?" at bounding box center [486, 206] width 469 height 43
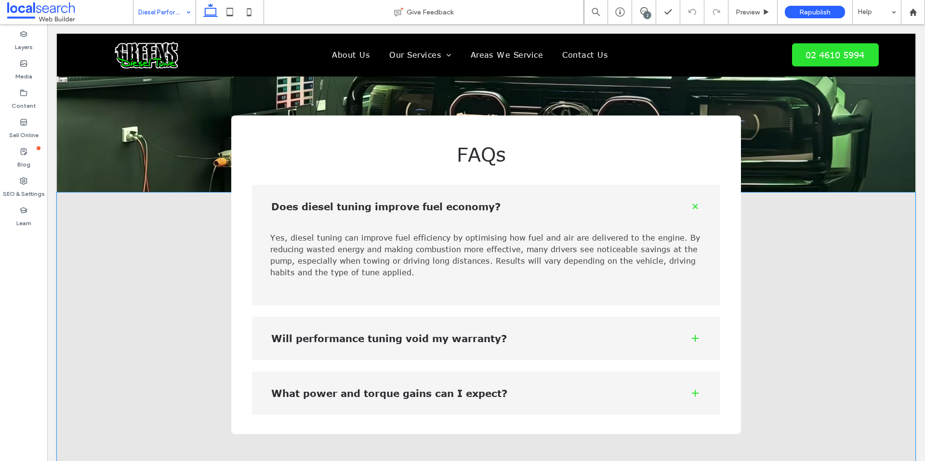
click at [681, 317] on div "Will performance tuning void my warranty?" at bounding box center [486, 338] width 469 height 43
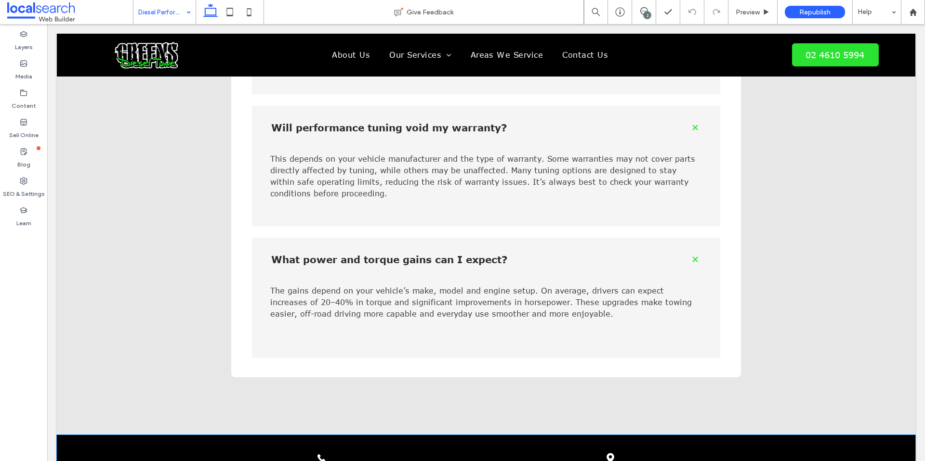
scroll to position [1361, 0]
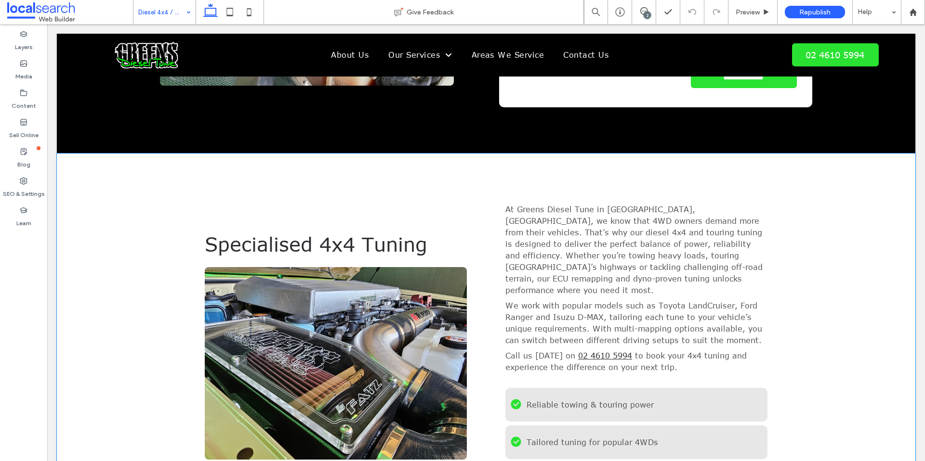
click at [684, 209] on span "At Greens Diesel Tune in Smeaton Grange, Sydney, we know that 4WD owners demand…" at bounding box center [633, 250] width 257 height 90
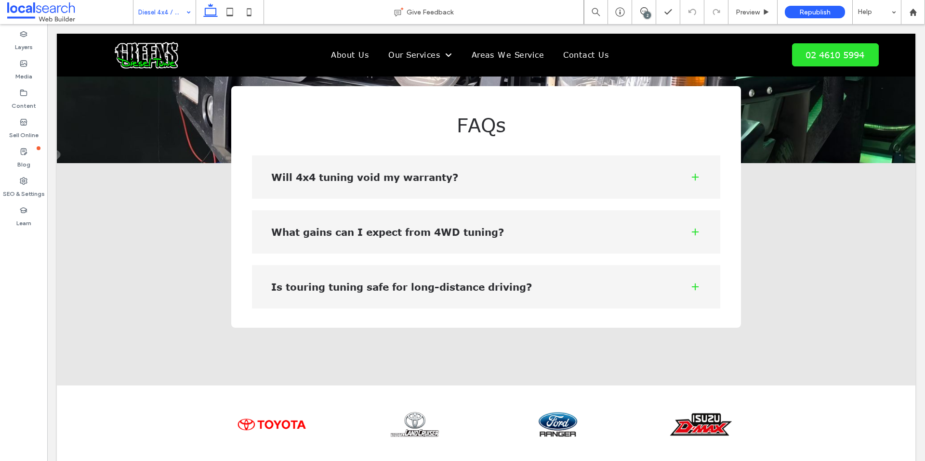
scroll to position [1129, 0]
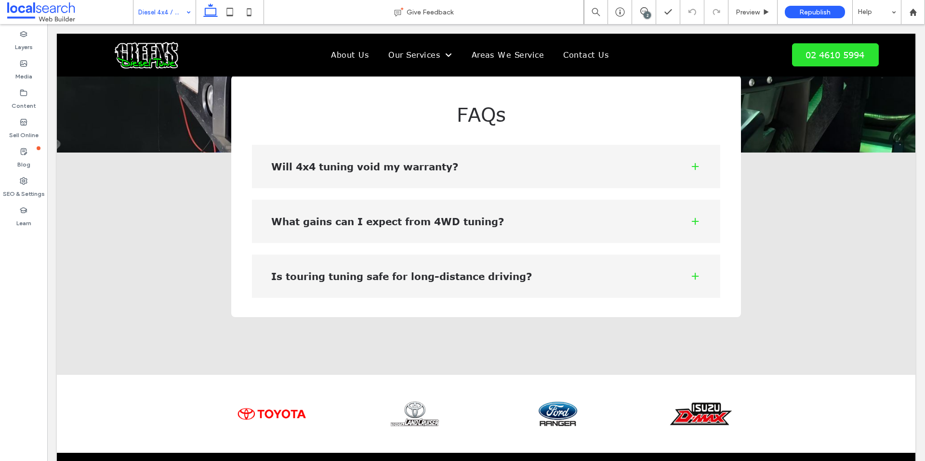
click at [510, 145] on div "Will 4x4 tuning void my warranty?" at bounding box center [486, 166] width 469 height 43
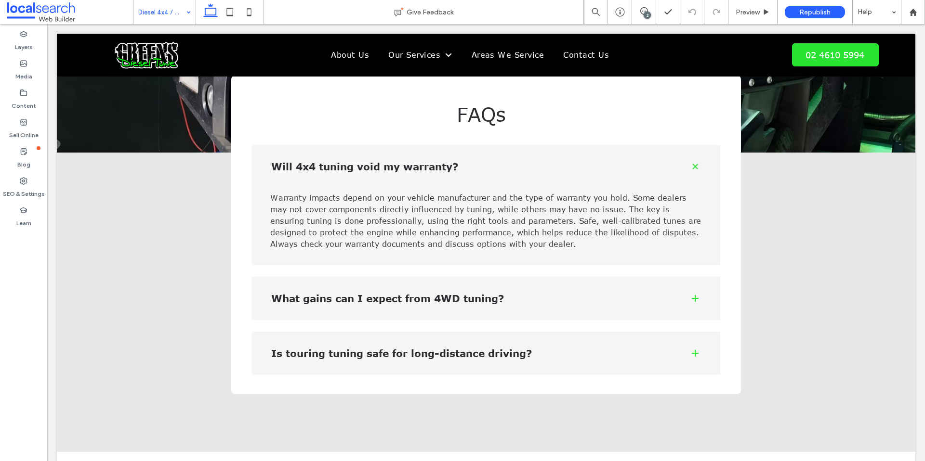
click at [517, 294] on h4 "What gains can I expect from 4WD tuning?" at bounding box center [472, 299] width 403 height 10
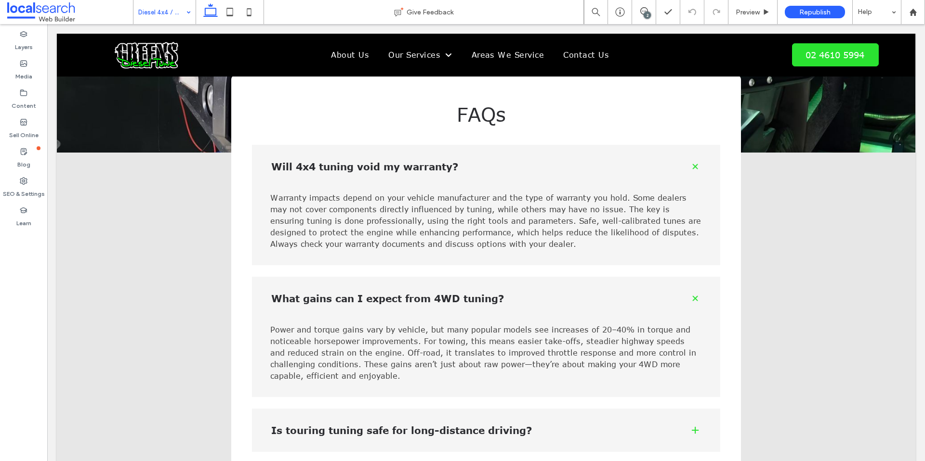
click at [544, 396] on div "Will 4x4 tuning void my warranty? Warranty impacts depend on your vehicle manuf…" at bounding box center [486, 298] width 469 height 307
click at [544, 415] on div "Is touring tuning safe for long-distance driving?" at bounding box center [486, 430] width 469 height 43
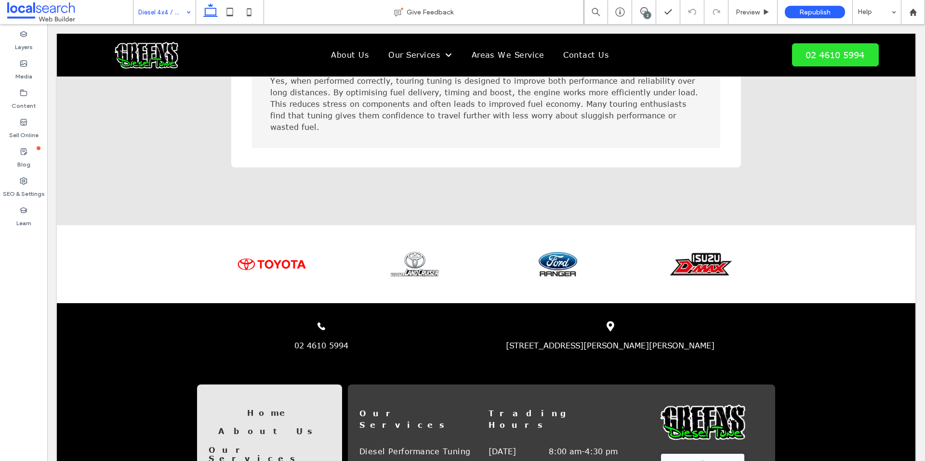
scroll to position [0, 0]
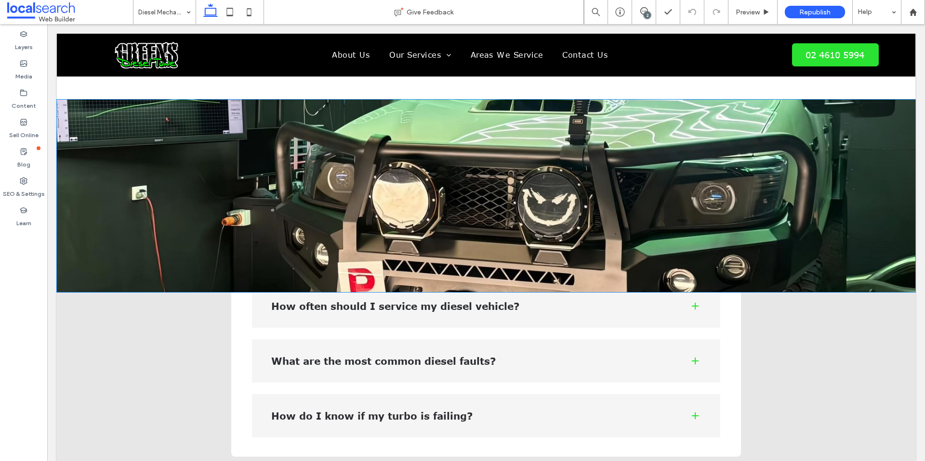
scroll to position [1001, 0]
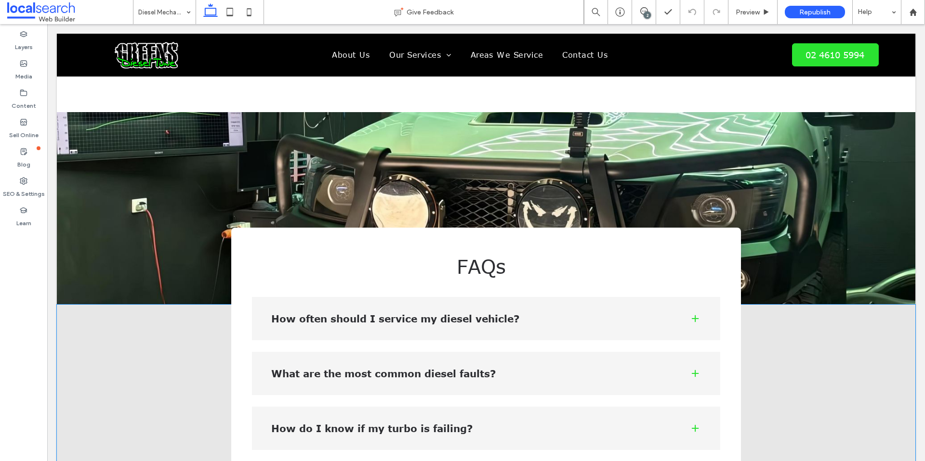
click at [574, 309] on div "How often should I service my diesel vehicle?" at bounding box center [486, 318] width 469 height 43
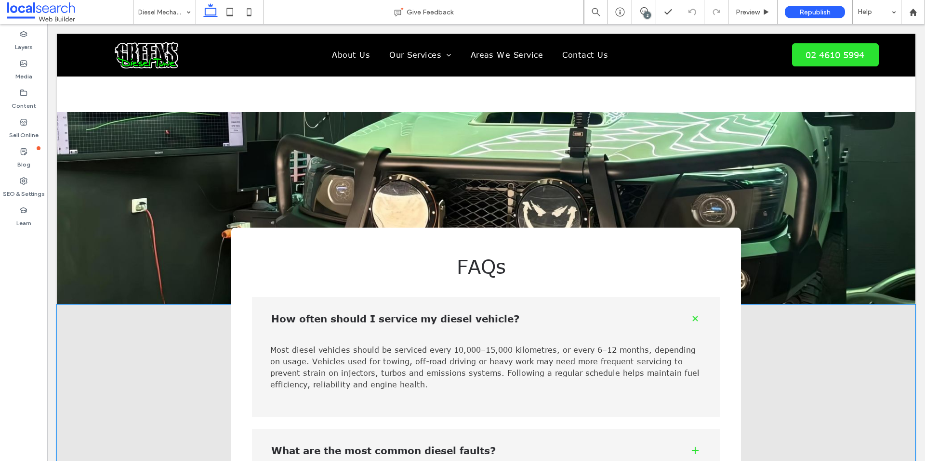
scroll to position [1116, 0]
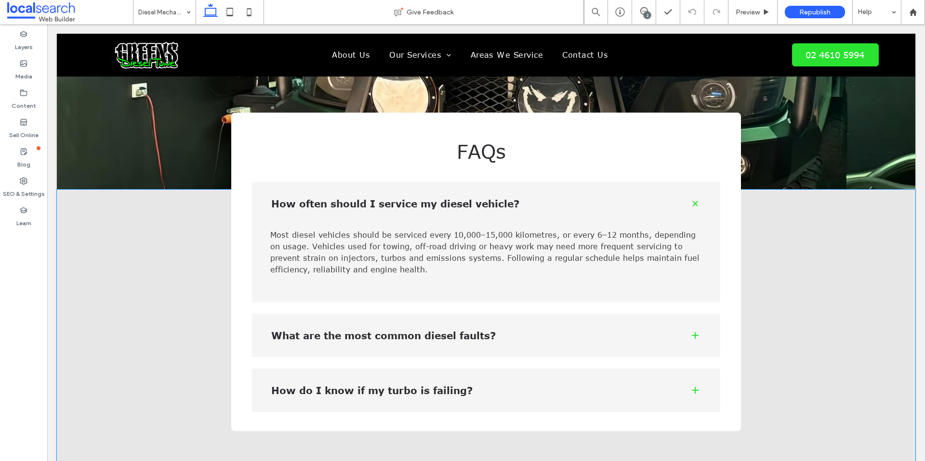
click at [574, 331] on h4 "What are the most common diesel faults?" at bounding box center [472, 336] width 403 height 10
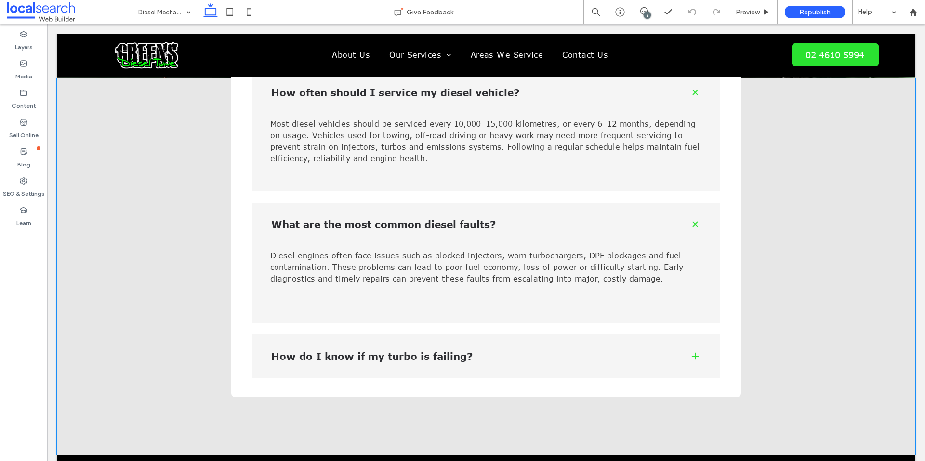
scroll to position [1234, 0]
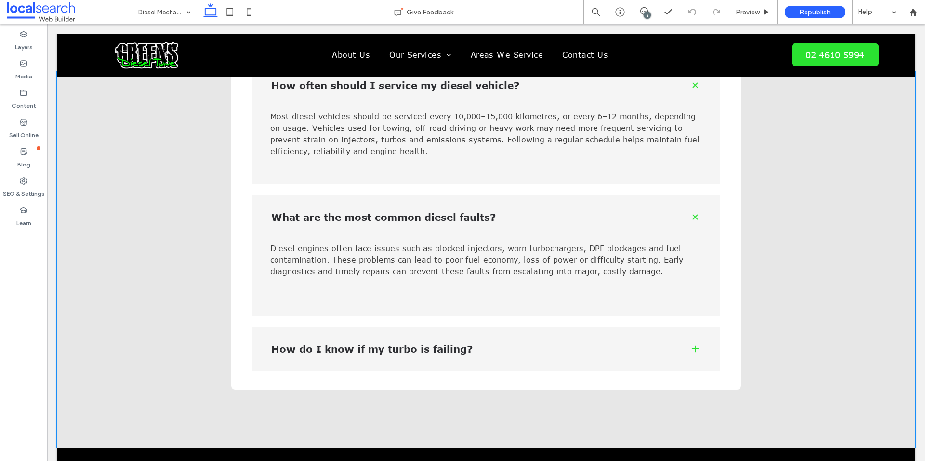
click at [582, 340] on div "How do I know if my turbo is failing?" at bounding box center [486, 348] width 469 height 43
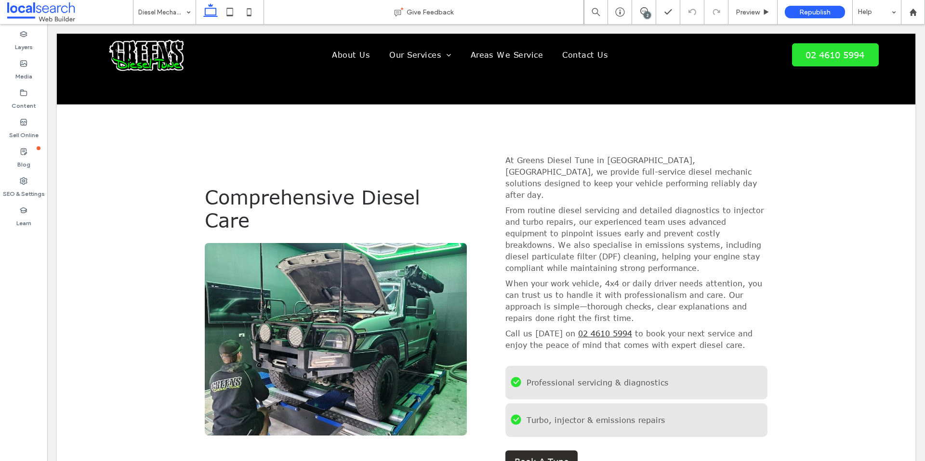
scroll to position [0, 0]
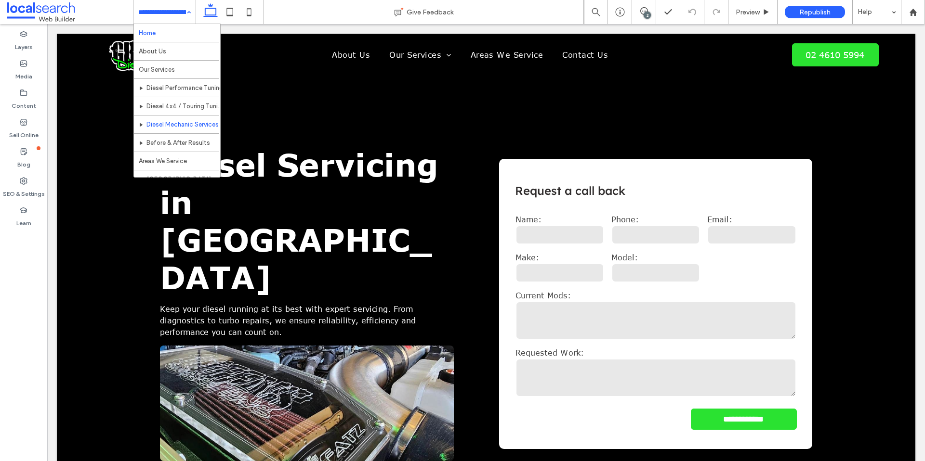
drag, startPoint x: 164, startPoint y: 6, endPoint x: 168, endPoint y: 30, distance: 24.8
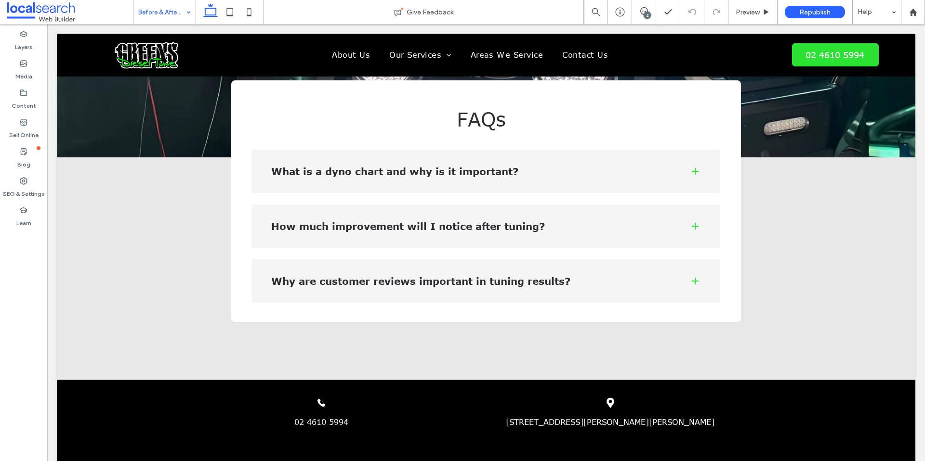
scroll to position [1487, 0]
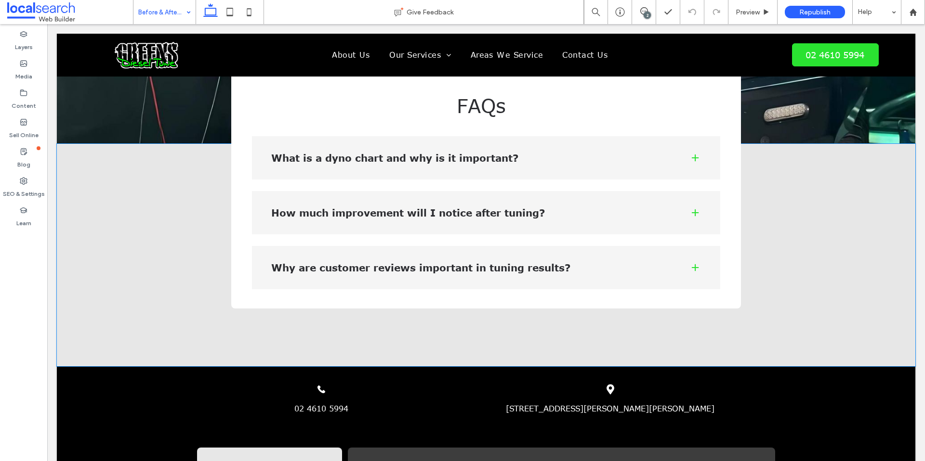
click at [301, 153] on h4 "What is a dyno chart and why is it important?" at bounding box center [472, 158] width 403 height 10
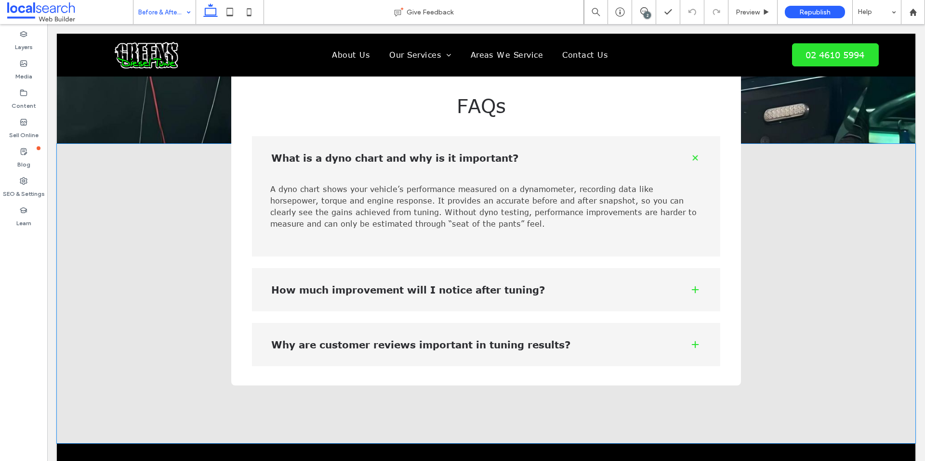
click at [405, 280] on div "How much improvement will I notice after tuning?" at bounding box center [486, 289] width 469 height 43
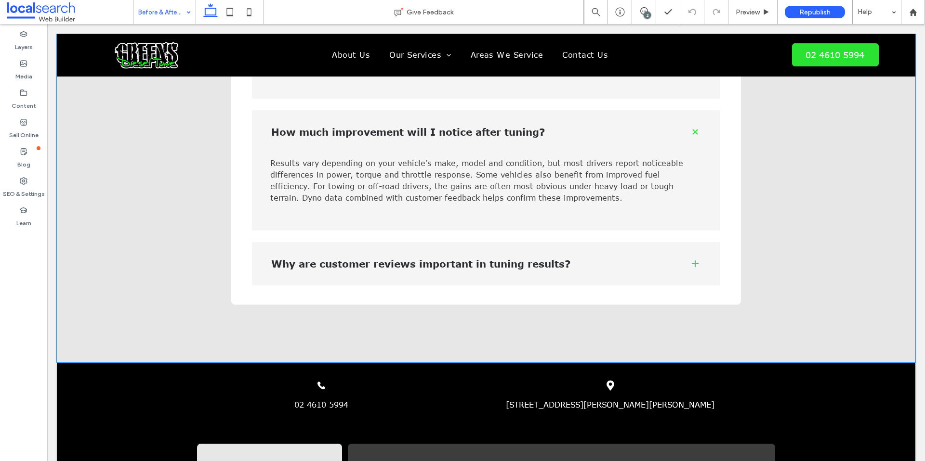
scroll to position [1649, 0]
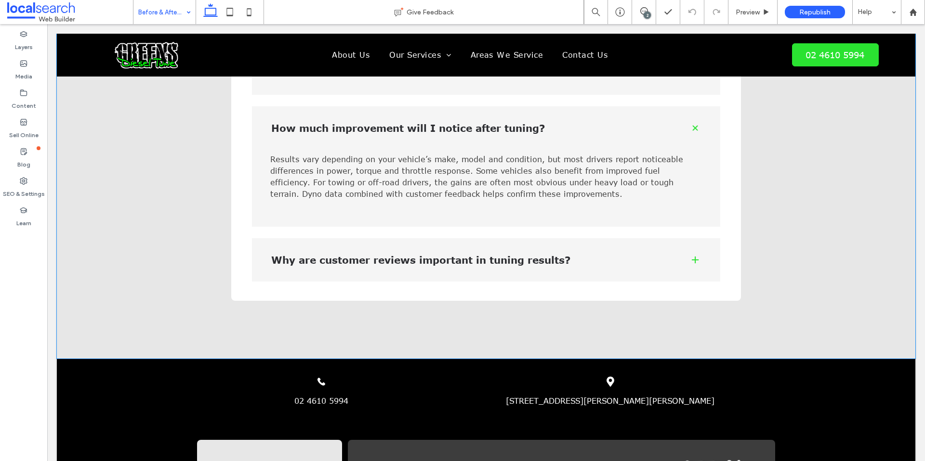
click at [431, 260] on div "Why are customer reviews important in tuning results?" at bounding box center [486, 259] width 469 height 43
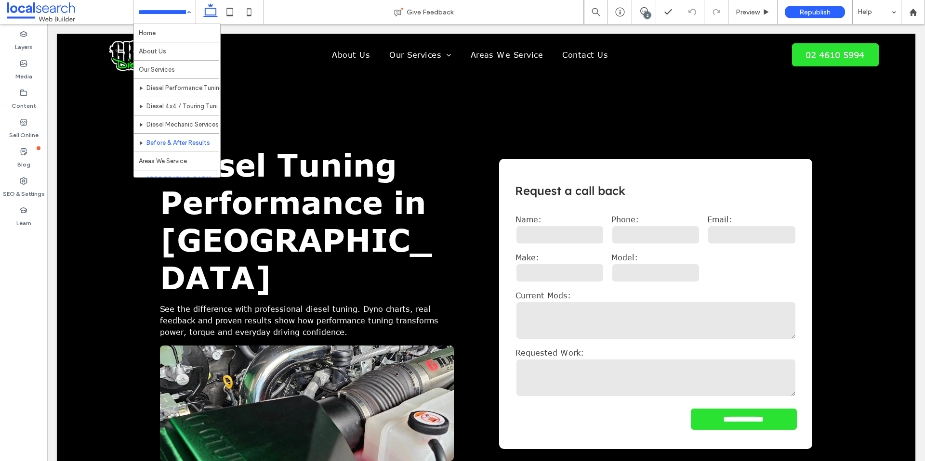
scroll to position [65, 0]
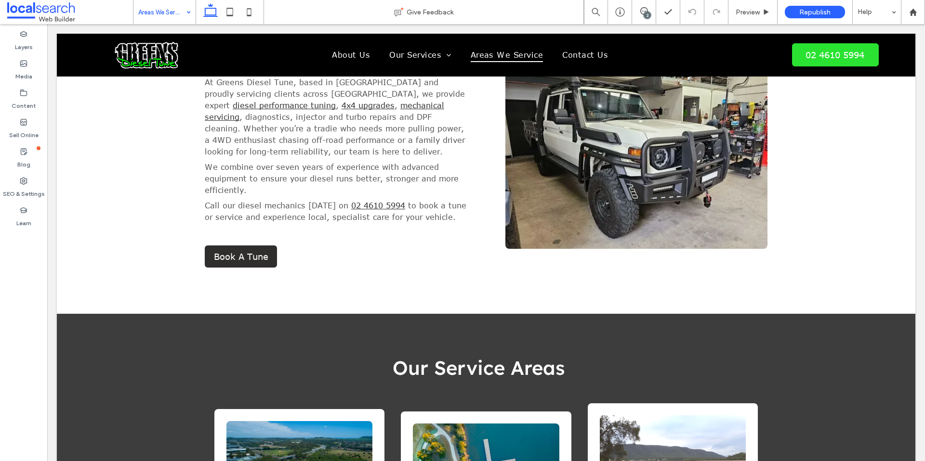
scroll to position [227, 0]
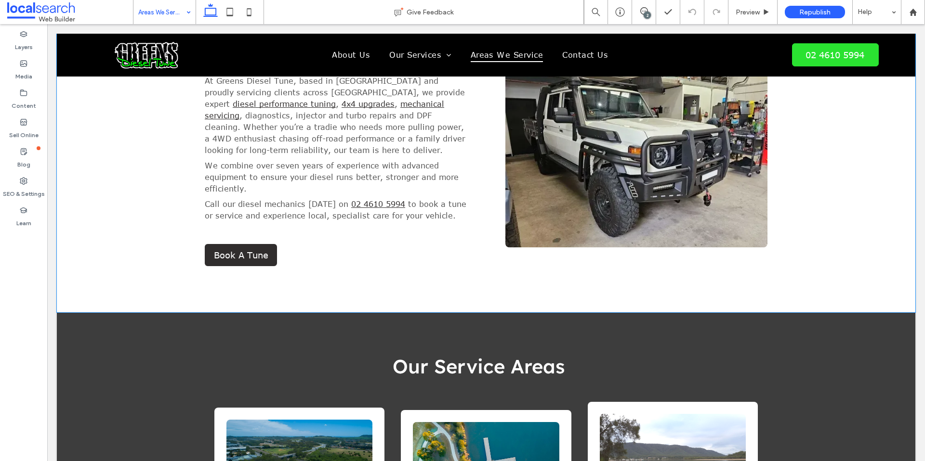
click at [294, 167] on span "We combine over seven years of experience with advanced equipment to ensure you…" at bounding box center [332, 177] width 254 height 32
click at [296, 167] on span "We combine over seven years of experience with advanced equipment to ensure you…" at bounding box center [332, 177] width 254 height 32
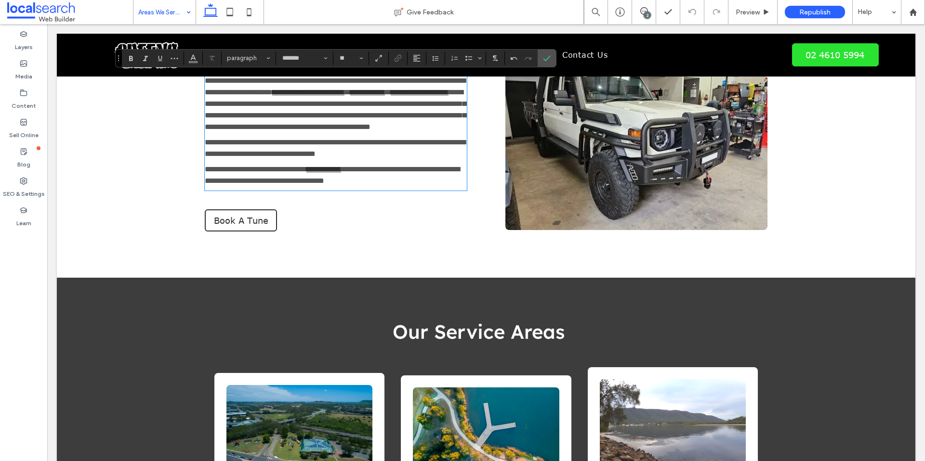
click at [262, 226] on span "Book A Tune" at bounding box center [241, 220] width 54 height 11
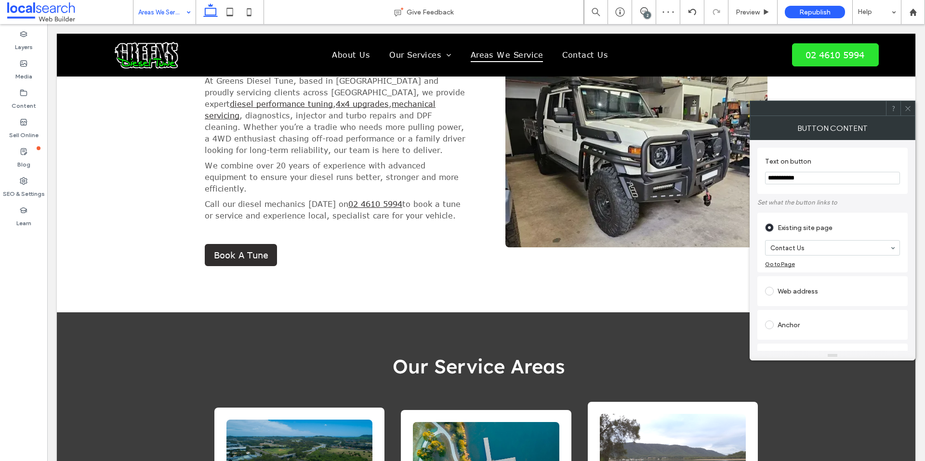
click at [906, 105] on icon at bounding box center [907, 108] width 7 height 7
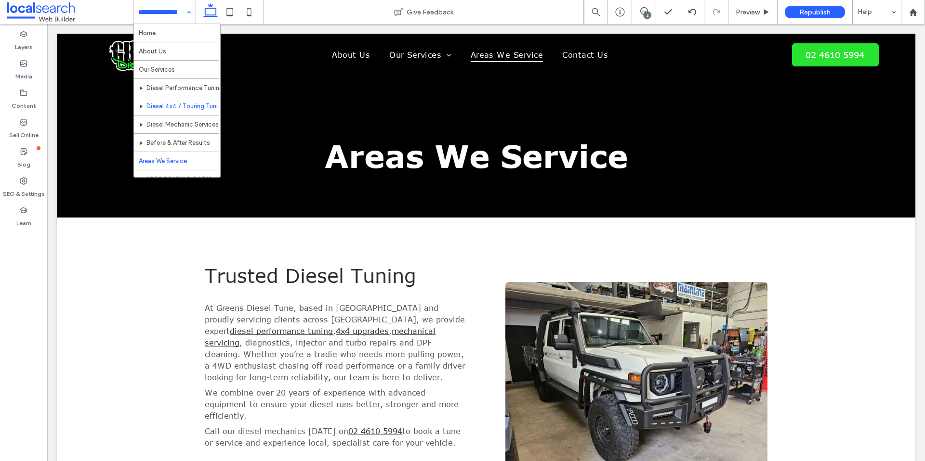
scroll to position [65, 0]
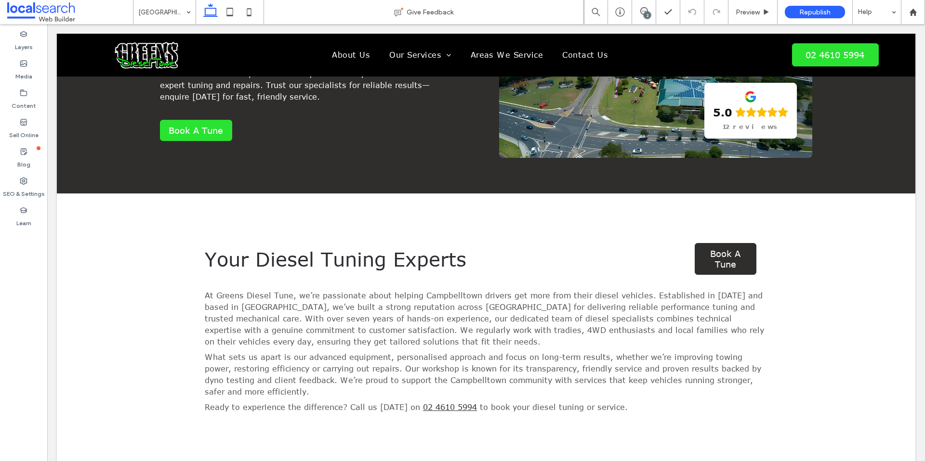
scroll to position [214, 0]
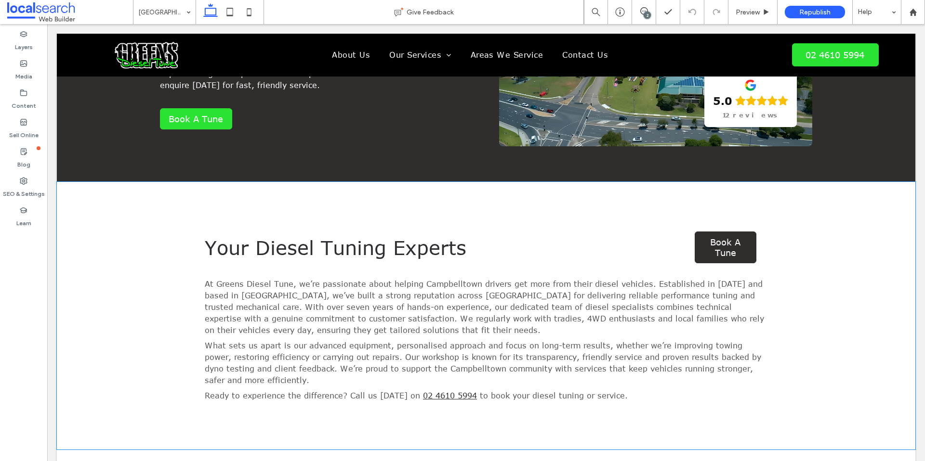
click at [245, 308] on span "At Greens Diesel Tune, we’re passionate about helping Campbelltown drivers get …" at bounding box center [484, 307] width 559 height 55
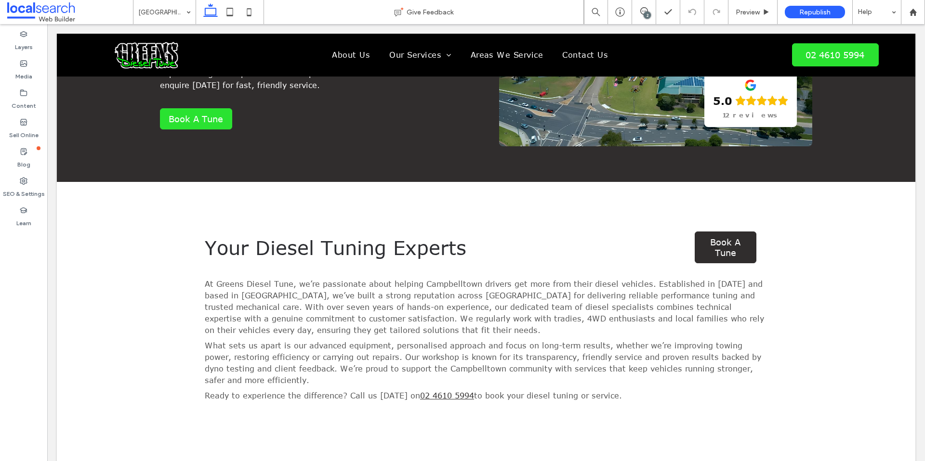
click at [245, 308] on span "At Greens Diesel Tune, we’re passionate about helping Campbelltown drivers get …" at bounding box center [484, 307] width 559 height 55
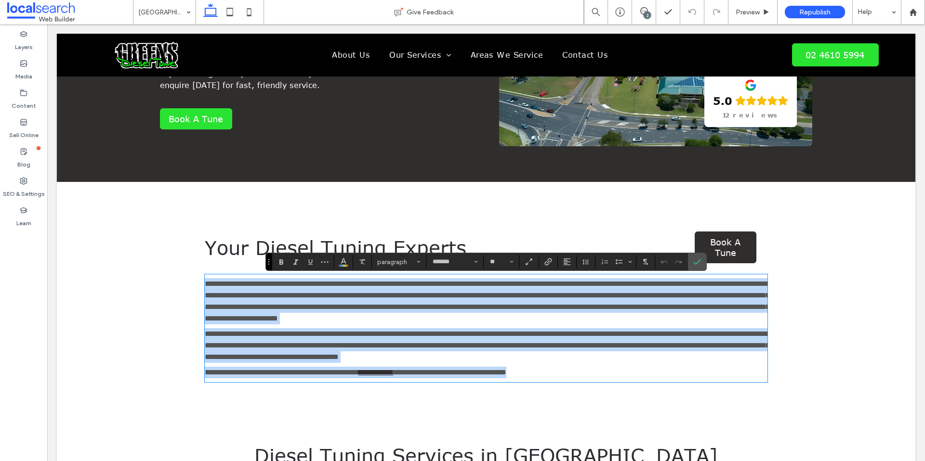
click at [245, 307] on span "**********" at bounding box center [487, 301] width 564 height 42
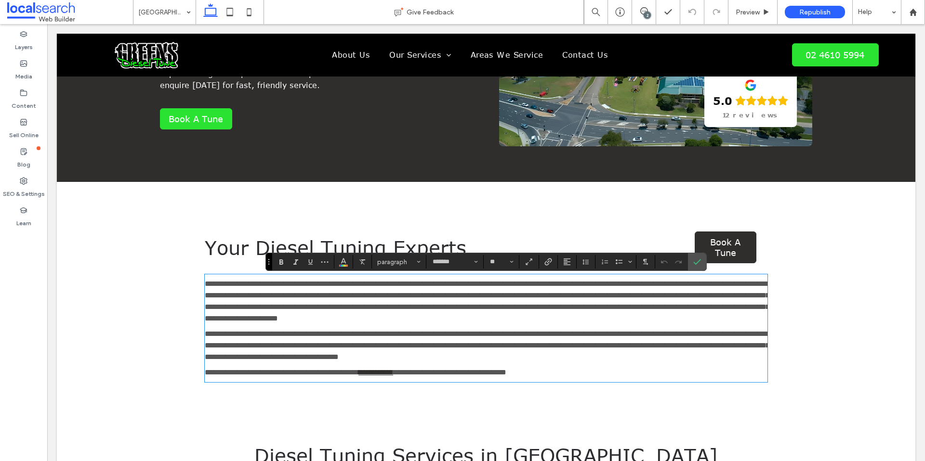
click at [246, 307] on span "**********" at bounding box center [487, 301] width 564 height 42
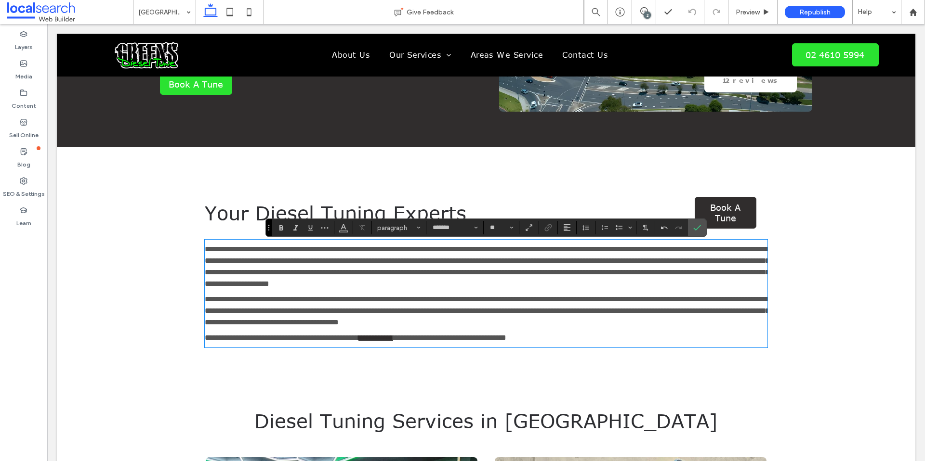
scroll to position [250, 0]
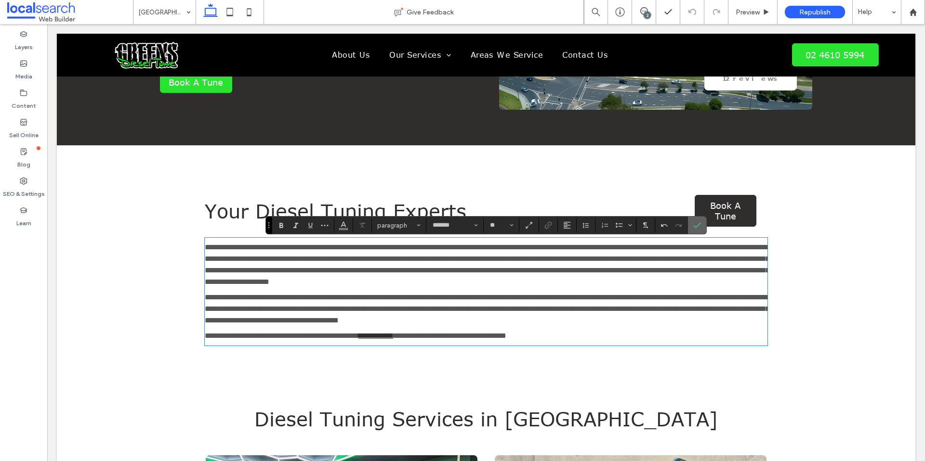
click at [702, 228] on label "Confirm" at bounding box center [697, 225] width 14 height 17
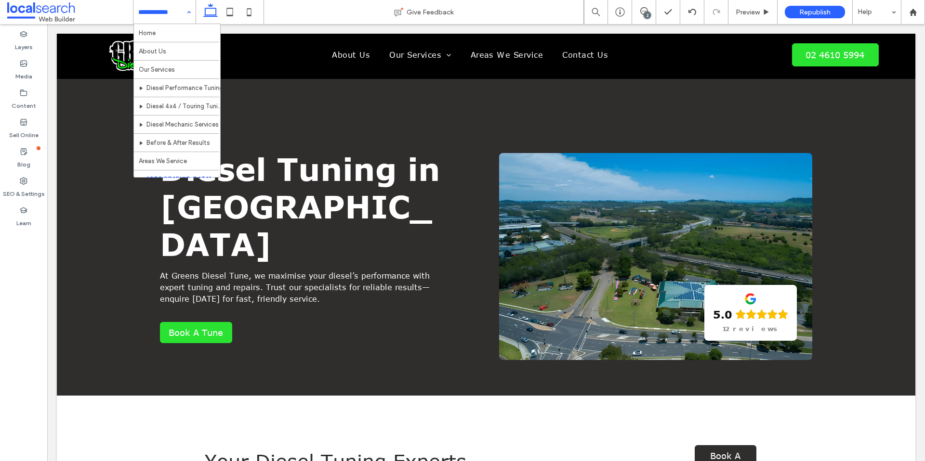
scroll to position [65, 0]
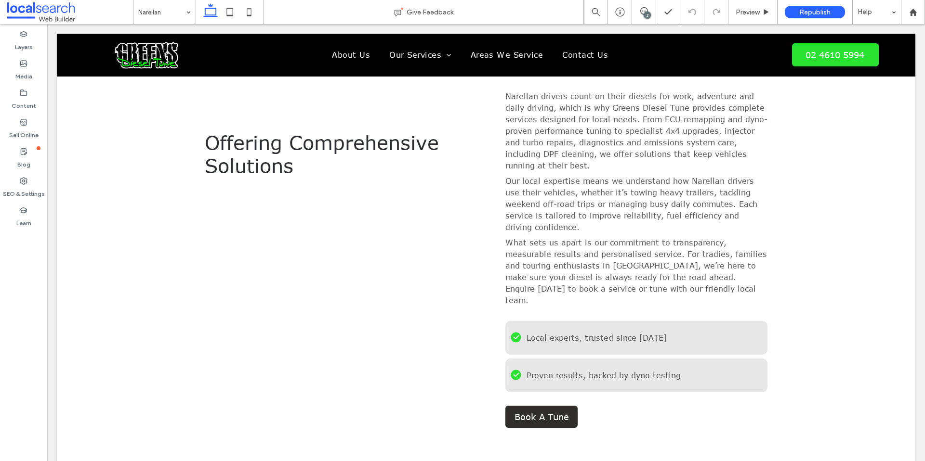
scroll to position [1113, 0]
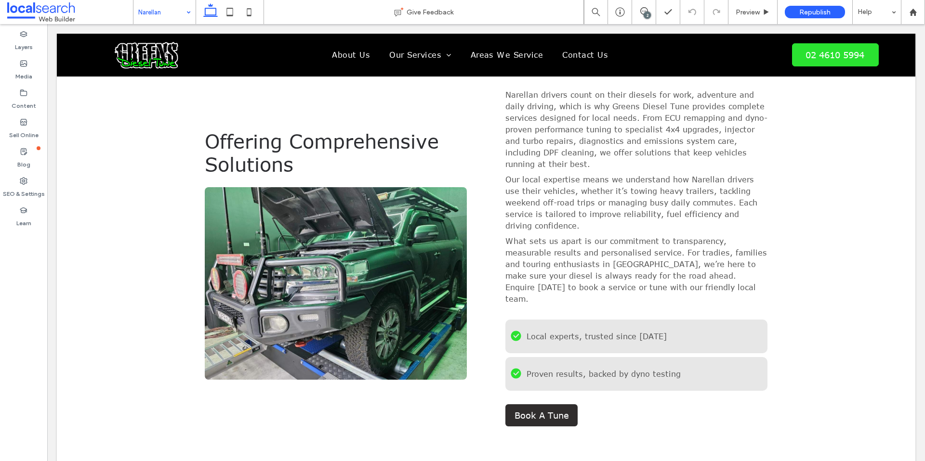
click at [156, 14] on input at bounding box center [162, 12] width 48 height 24
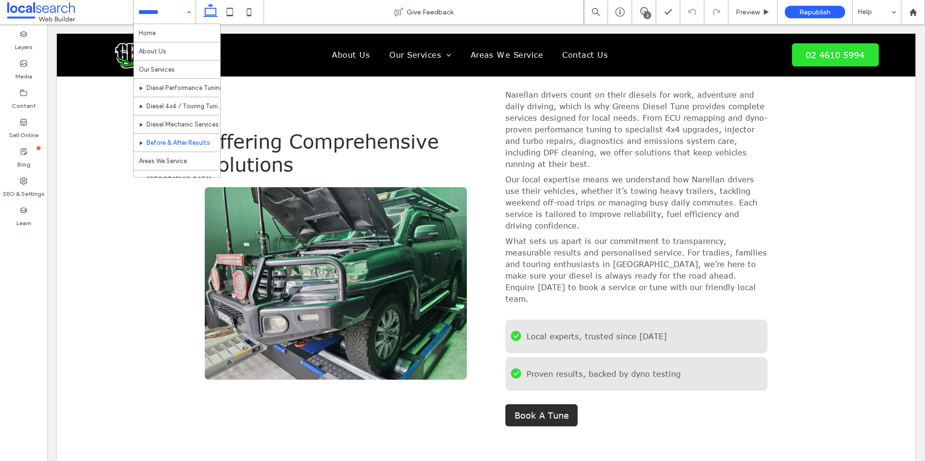
scroll to position [65, 0]
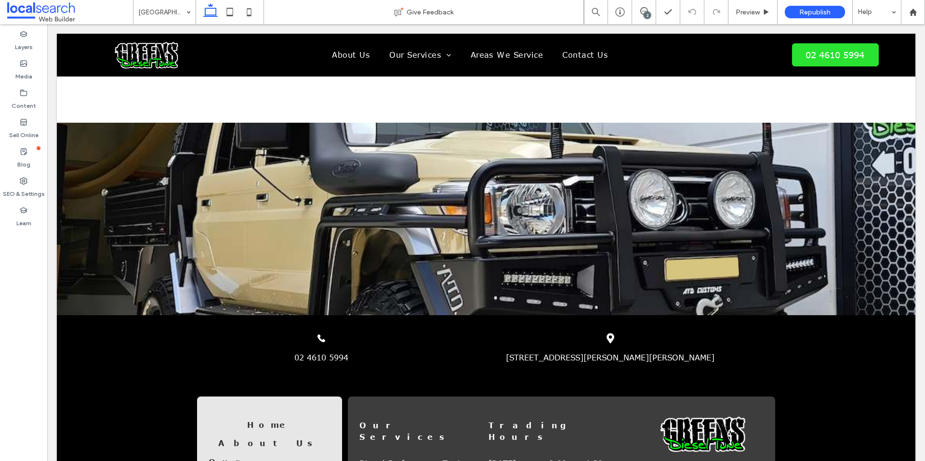
scroll to position [2696, 0]
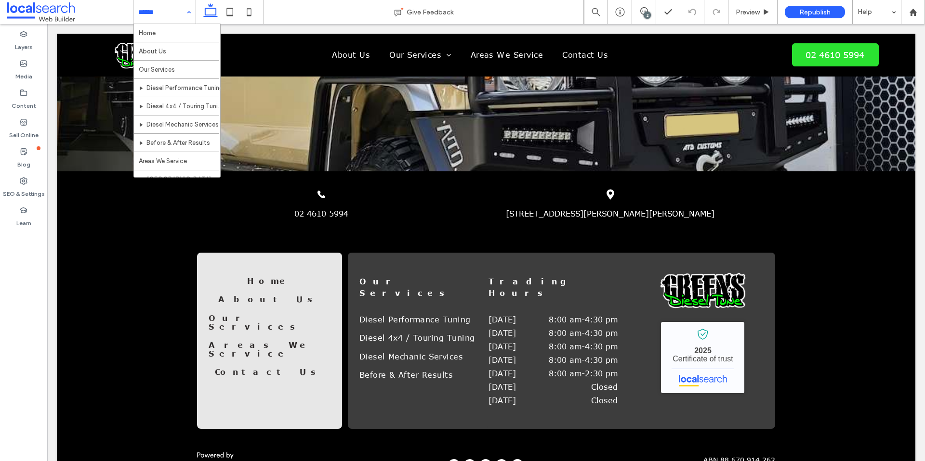
click at [145, 15] on input at bounding box center [162, 12] width 48 height 24
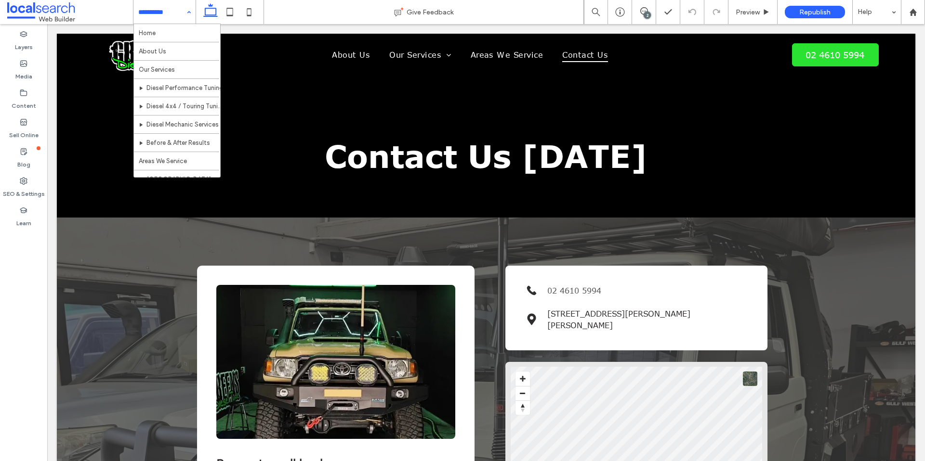
click at [166, 12] on input at bounding box center [162, 12] width 48 height 24
